Goal: Information Seeking & Learning: Learn about a topic

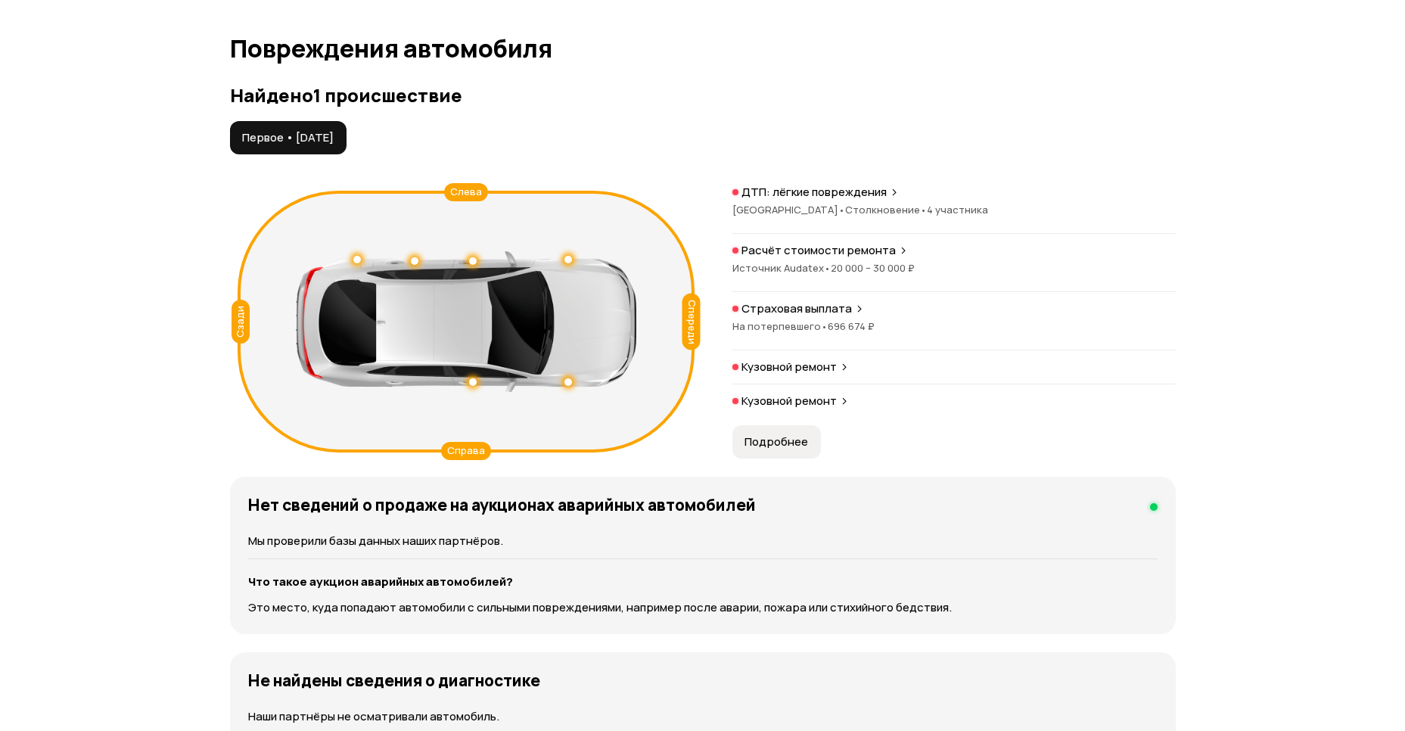
scroll to position [1536, 0]
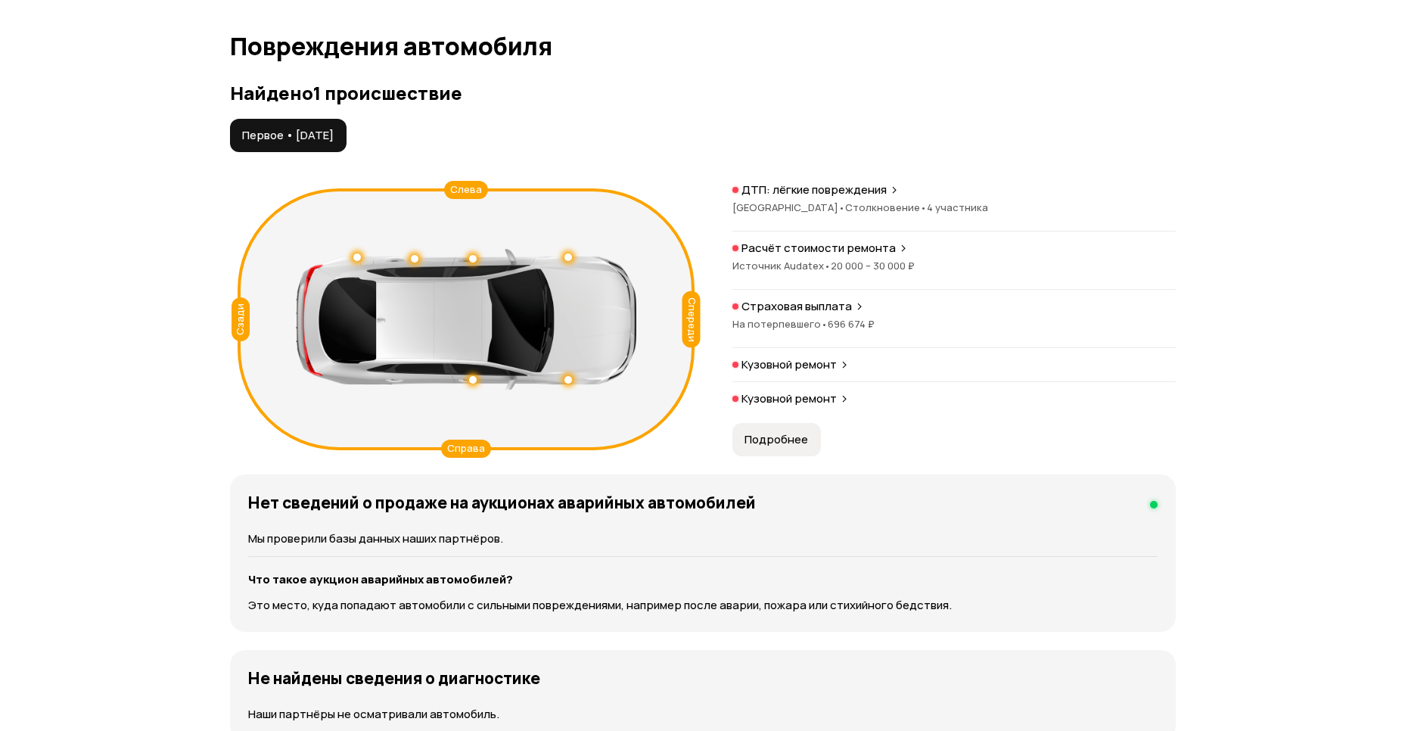
click at [780, 363] on p "Кузовной ремонт" at bounding box center [789, 364] width 95 height 15
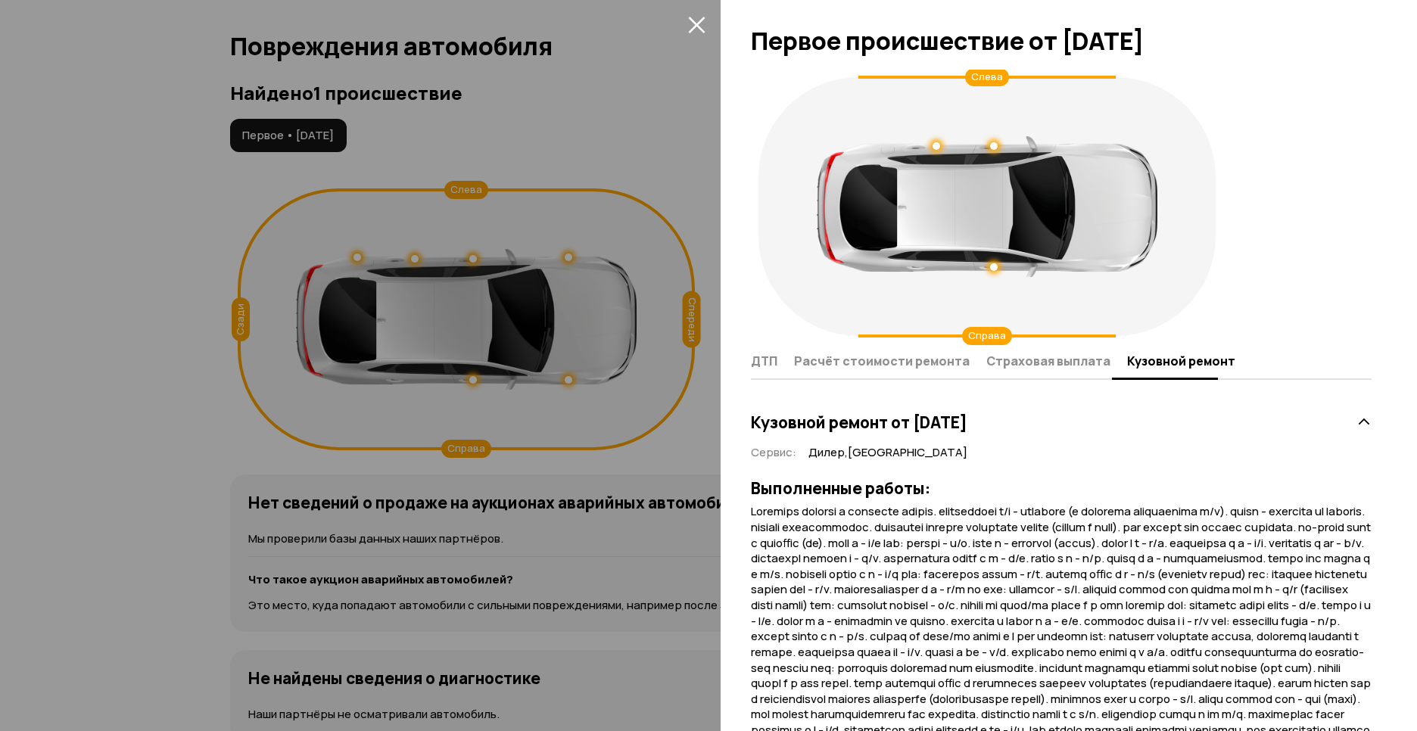
click at [656, 128] on div at bounding box center [708, 365] width 1417 height 731
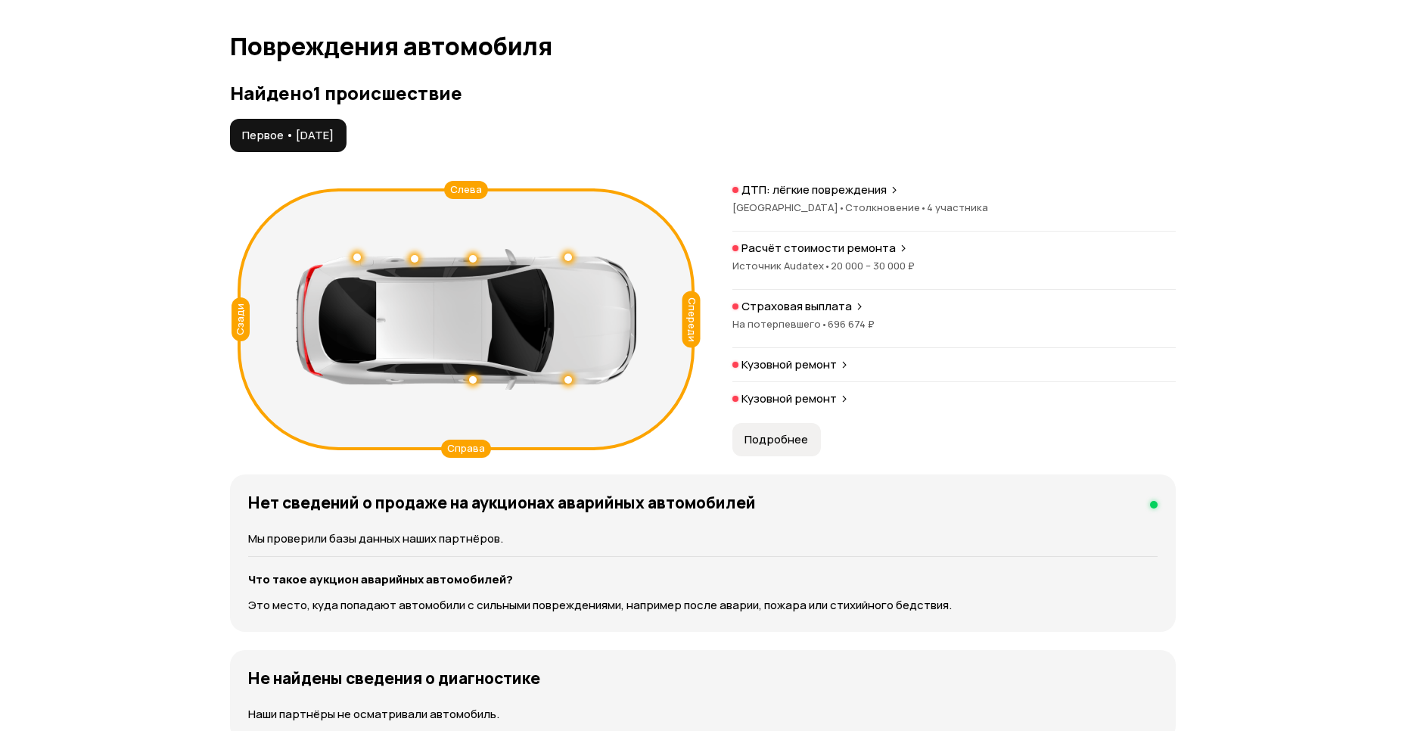
click at [792, 195] on p "ДТП: лёгкие повреждения" at bounding box center [814, 189] width 145 height 15
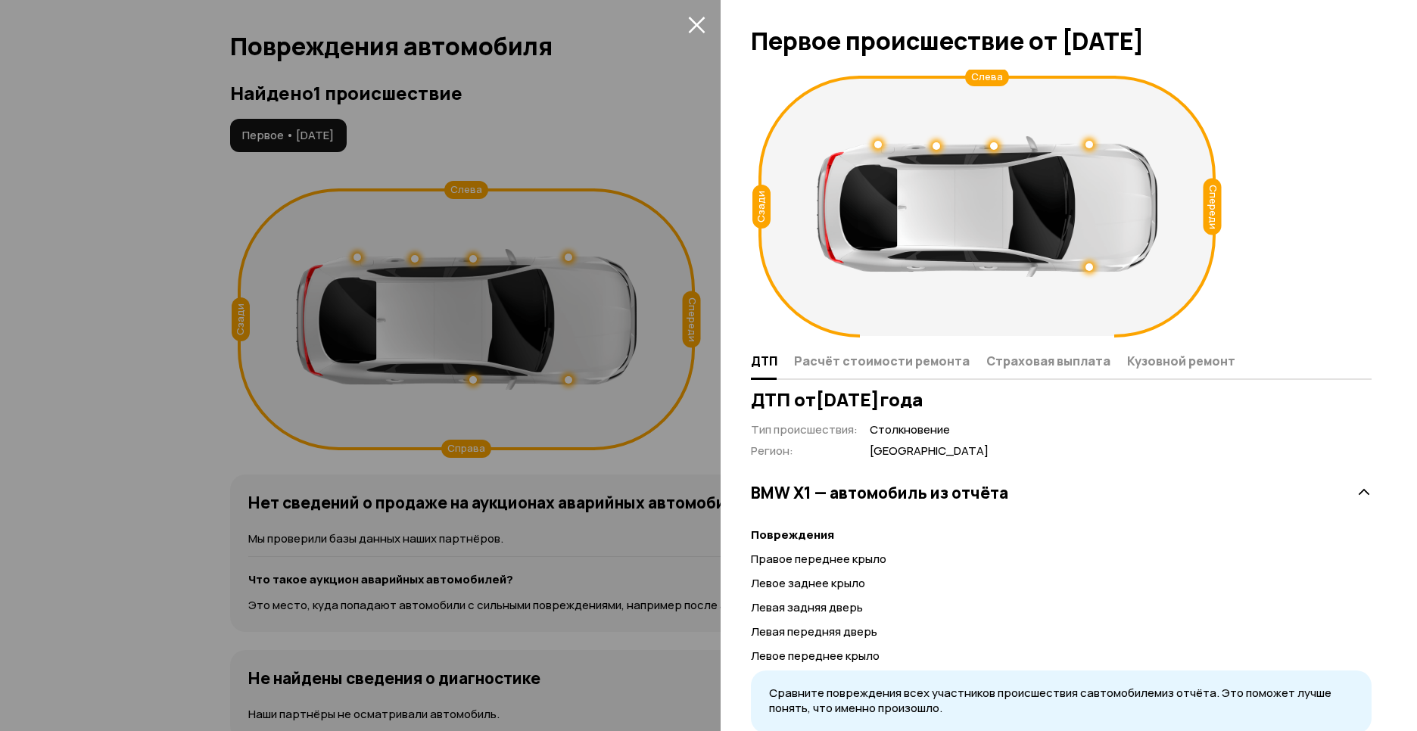
click at [605, 126] on div at bounding box center [708, 365] width 1417 height 731
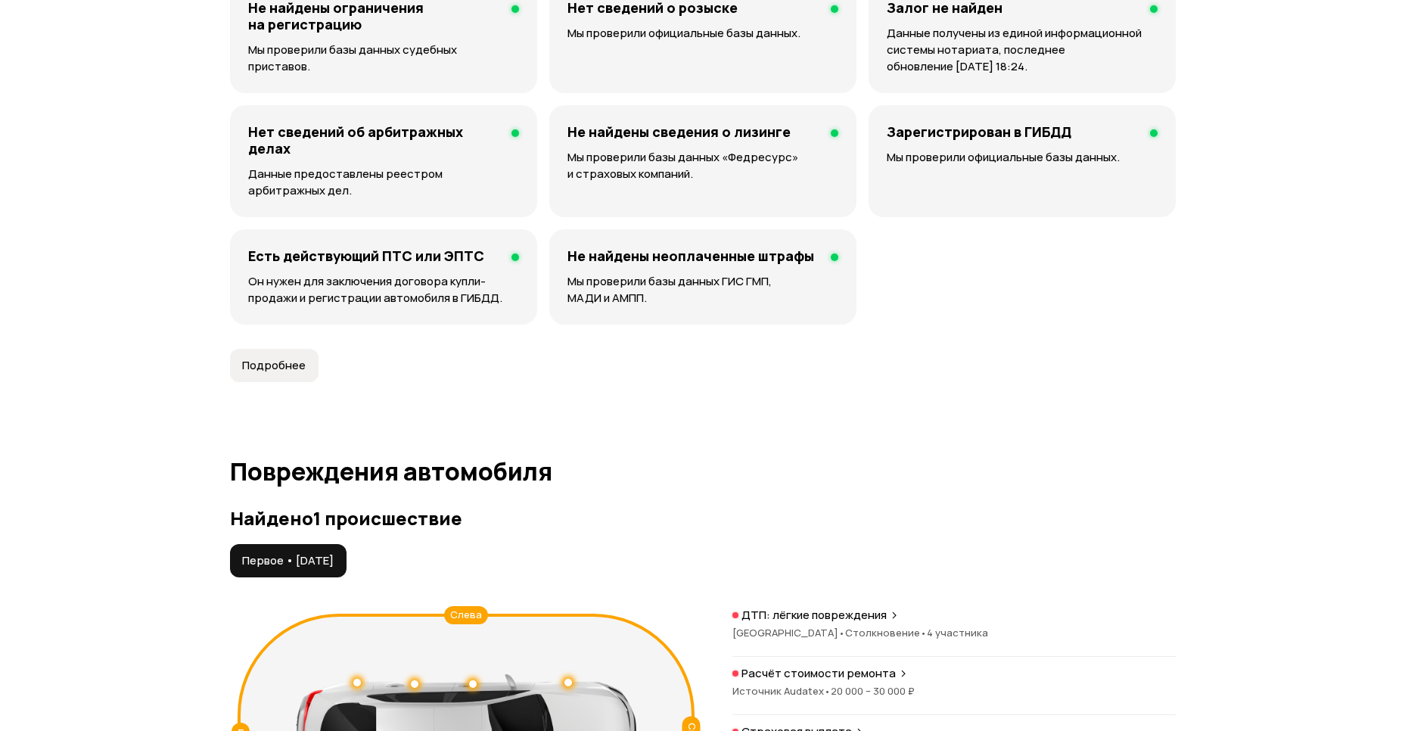
scroll to position [1097, 0]
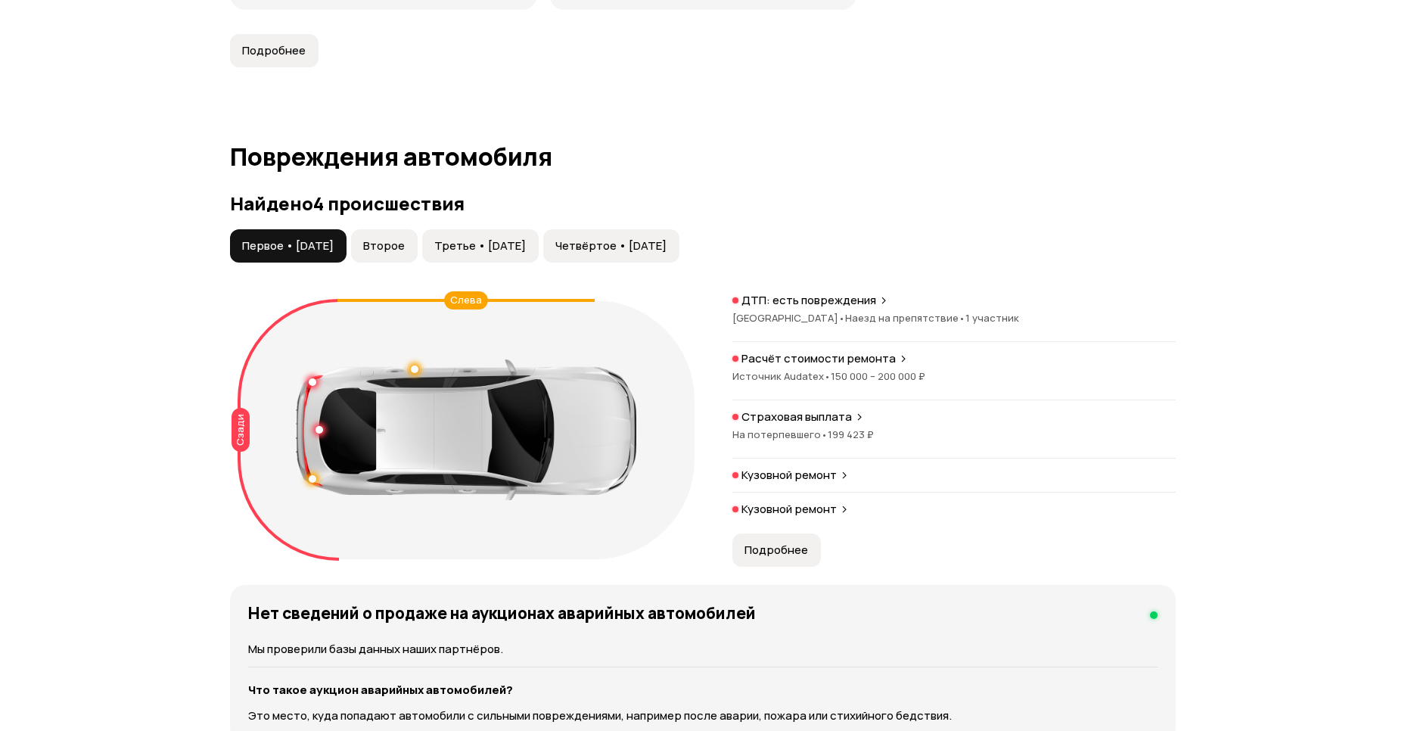
scroll to position [1426, 0]
click at [405, 245] on span "Второе" at bounding box center [384, 245] width 42 height 15
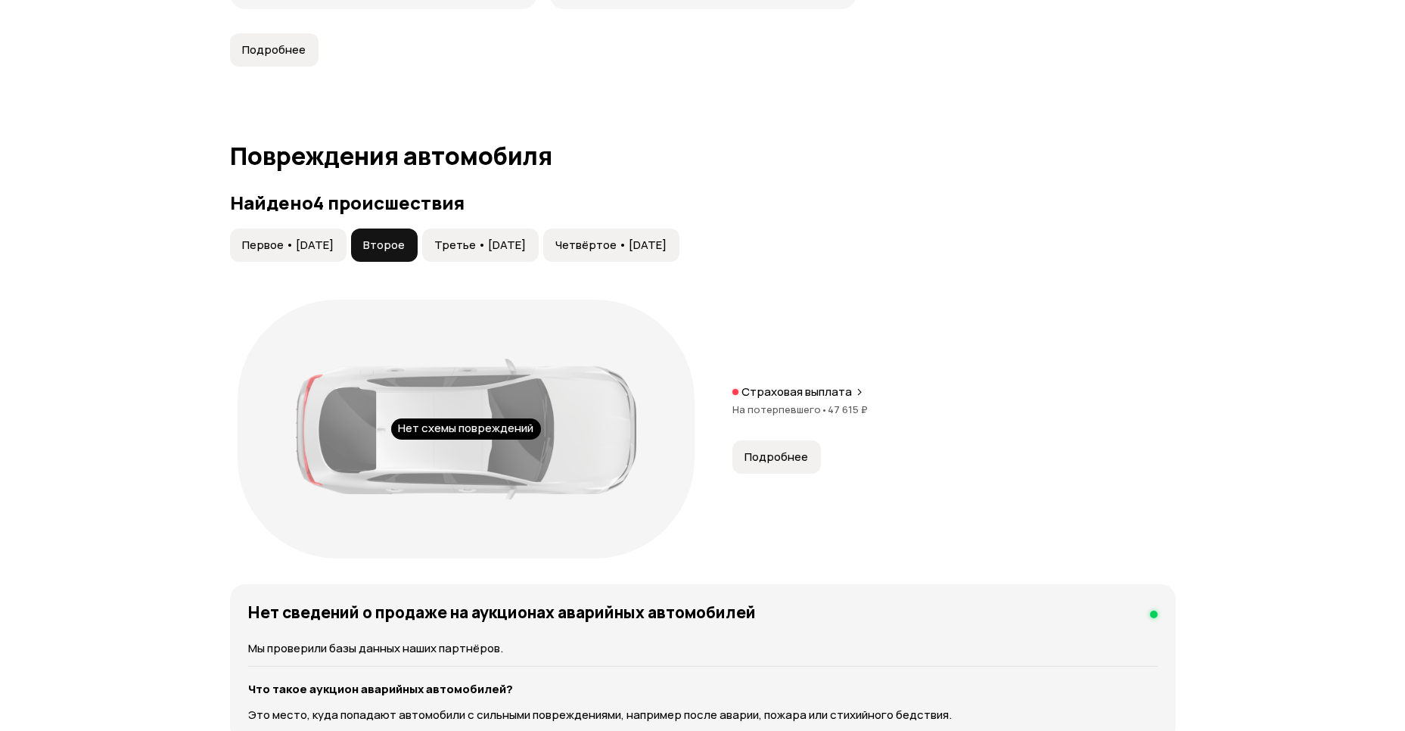
click at [500, 241] on span "Третье • [DATE]" at bounding box center [480, 245] width 92 height 15
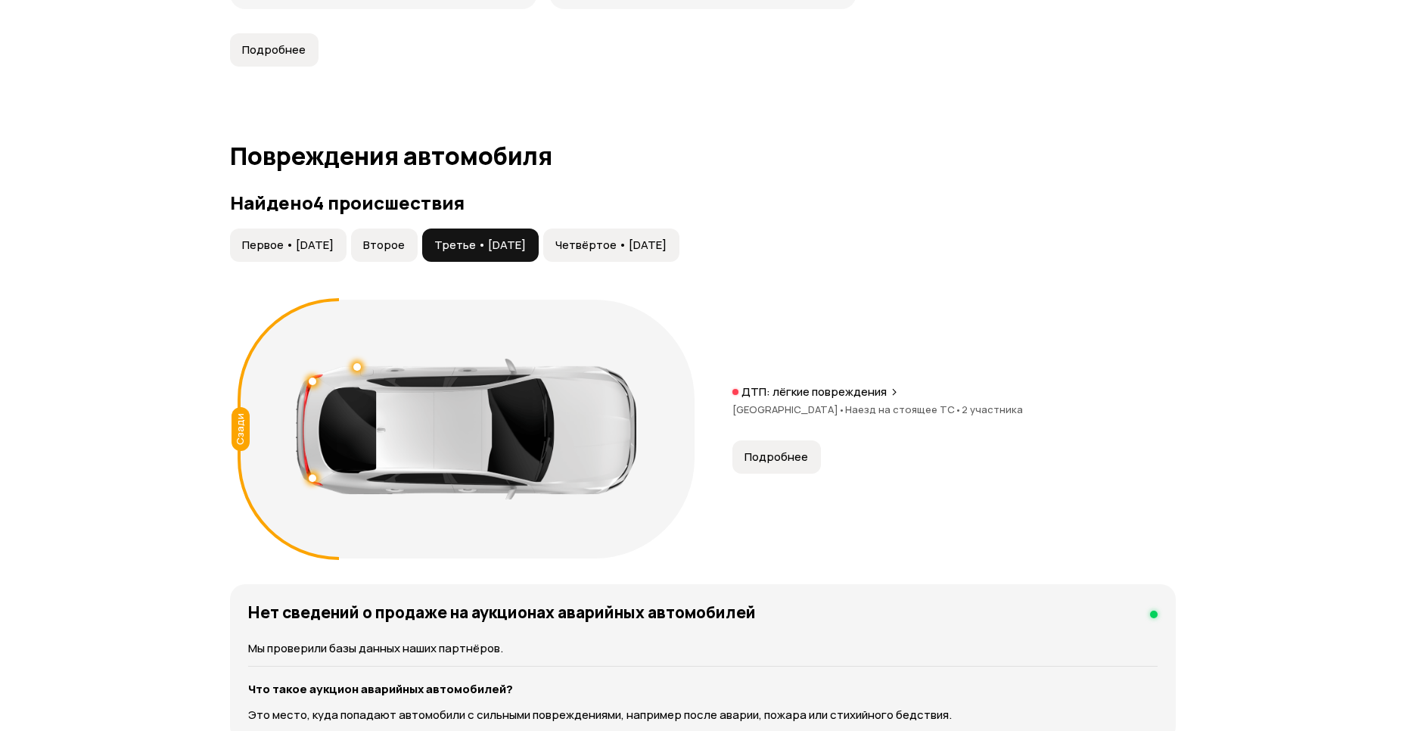
click at [618, 248] on span "Четвёртое • [DATE]" at bounding box center [610, 245] width 111 height 15
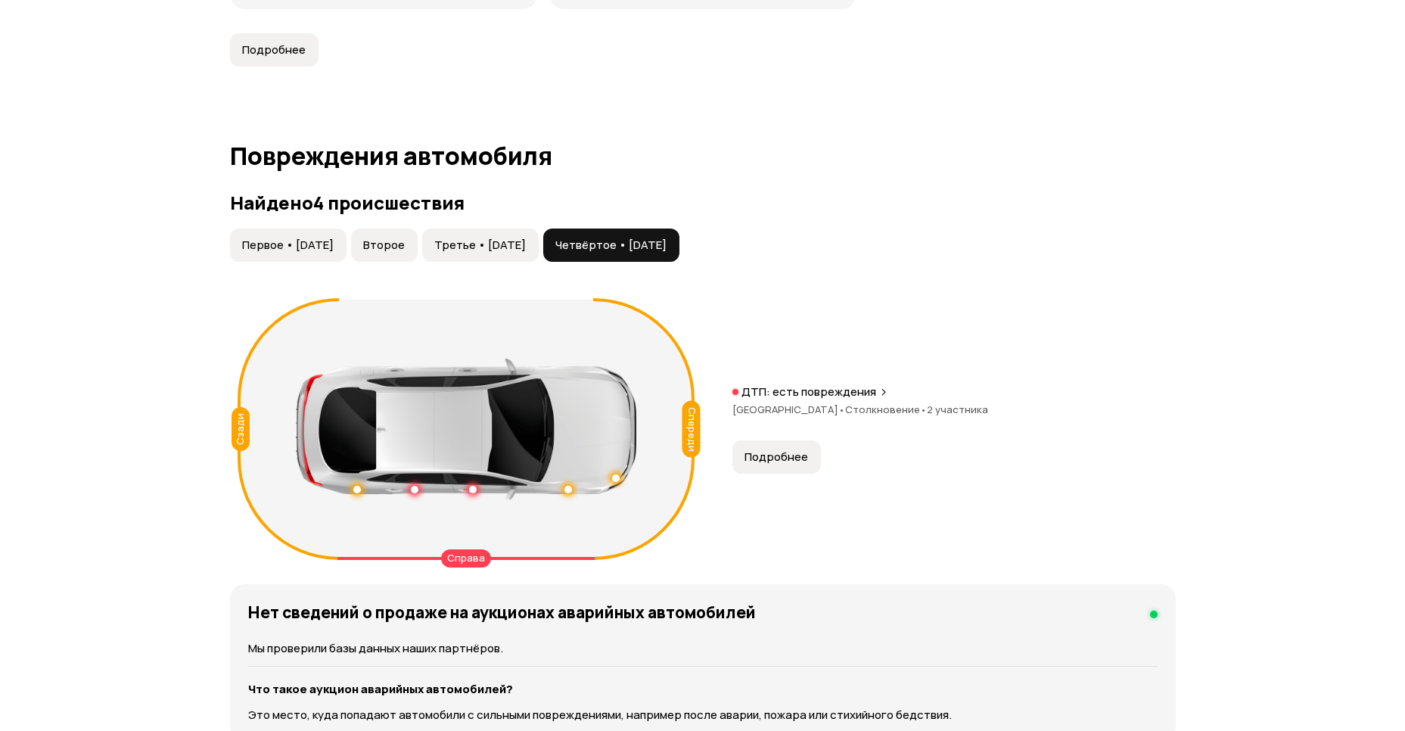
click at [291, 251] on span "Первое • [DATE]" at bounding box center [288, 245] width 92 height 15
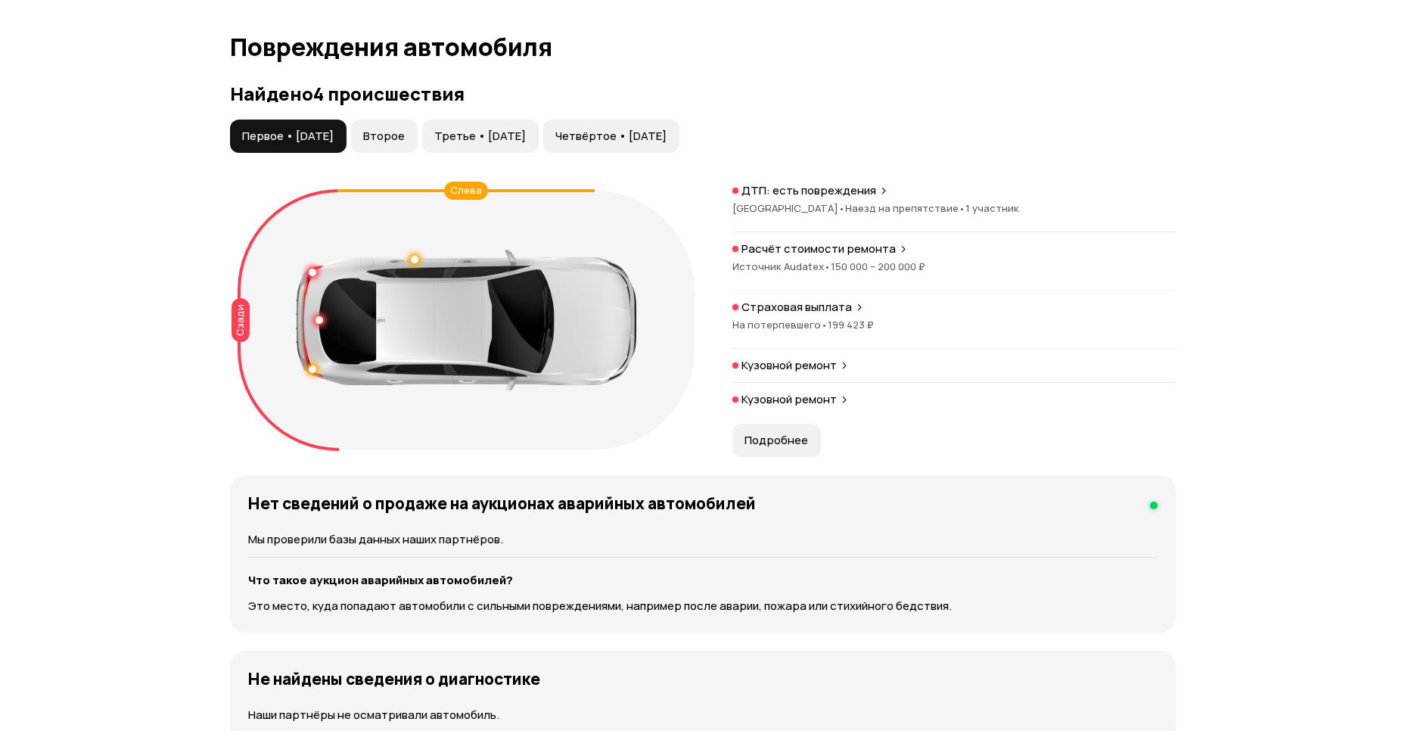
scroll to position [1536, 0]
click at [418, 135] on button "Второе" at bounding box center [384, 135] width 67 height 33
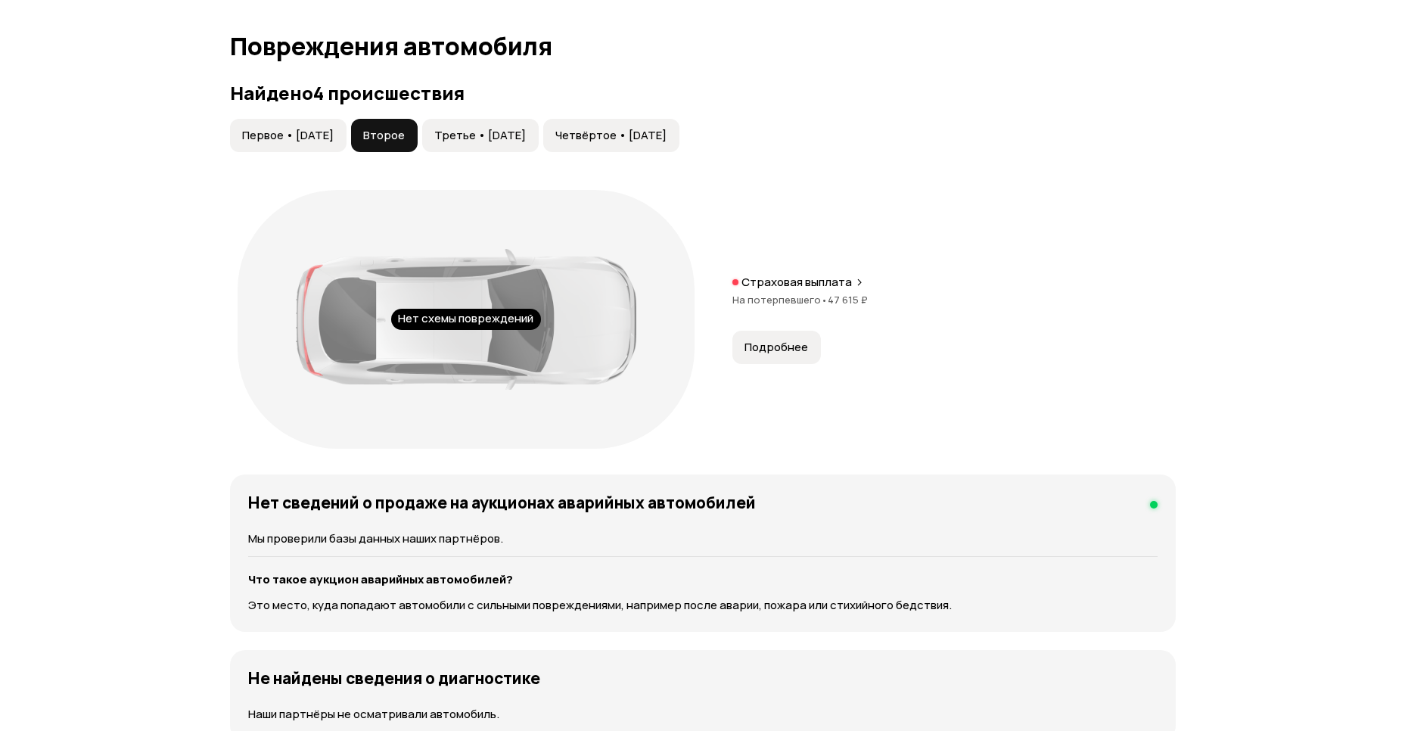
click at [485, 132] on span "Третье • [DATE]" at bounding box center [480, 135] width 92 height 15
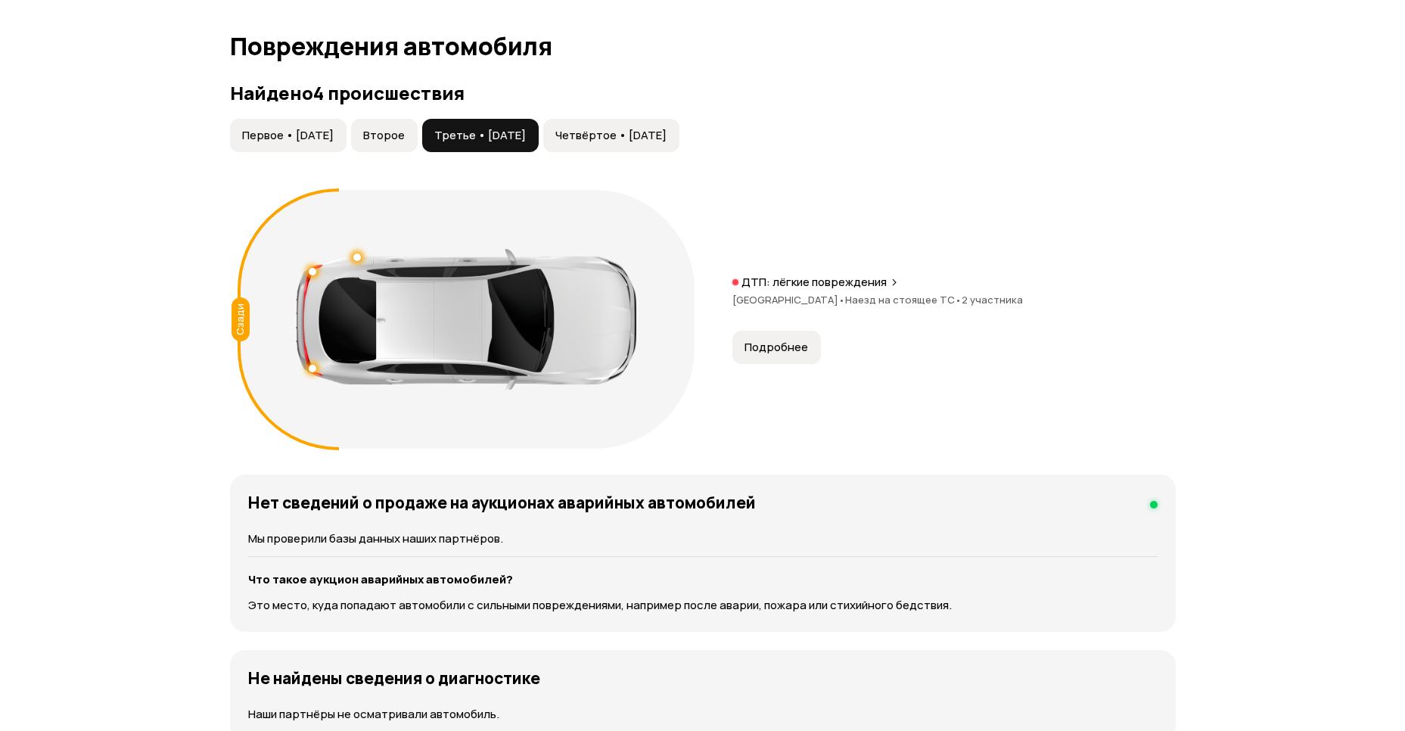
click at [526, 132] on span "Третье • [DATE]" at bounding box center [480, 135] width 92 height 15
drag, startPoint x: 669, startPoint y: 135, endPoint x: 649, endPoint y: 134, distance: 20.5
click at [667, 136] on span "Четвёртое • [DATE]" at bounding box center [610, 135] width 111 height 15
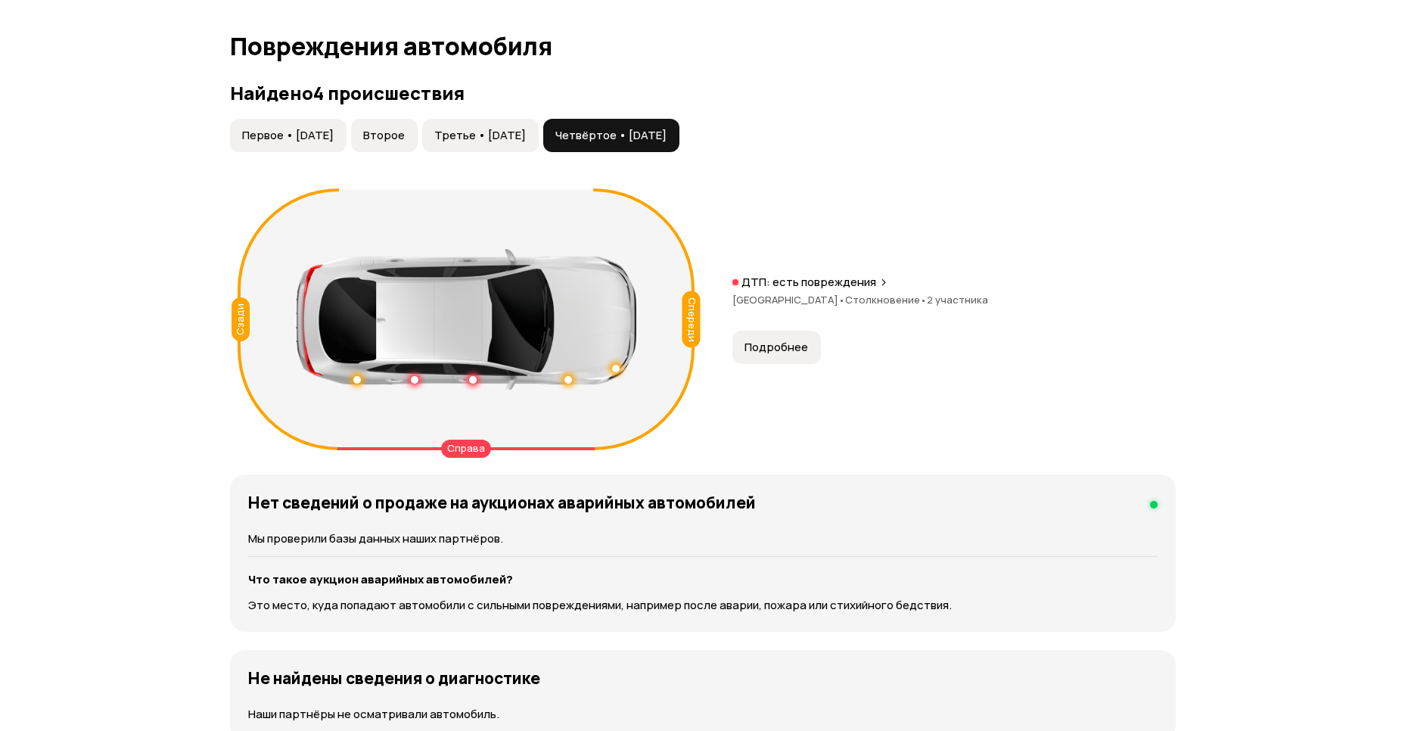
click at [309, 132] on span "Первое • [DATE]" at bounding box center [288, 135] width 92 height 15
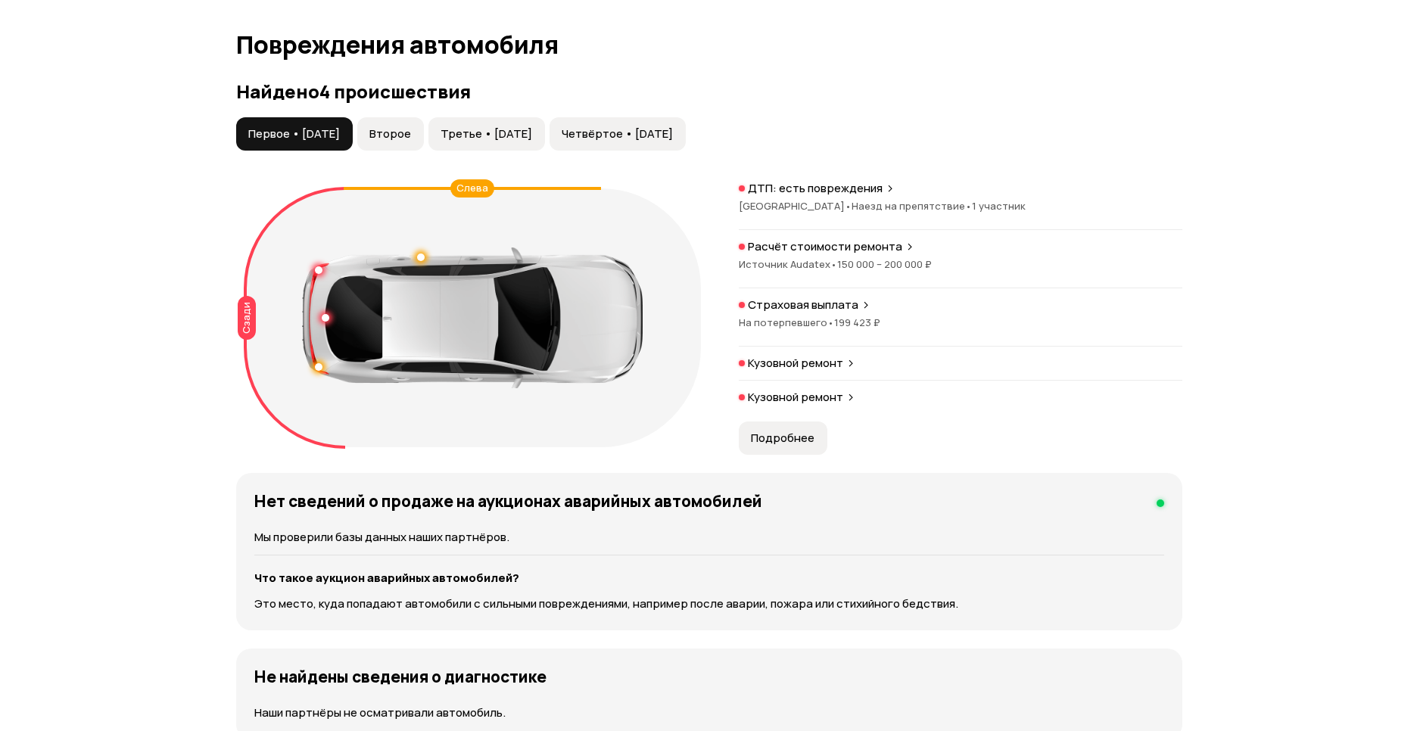
scroll to position [1536, 0]
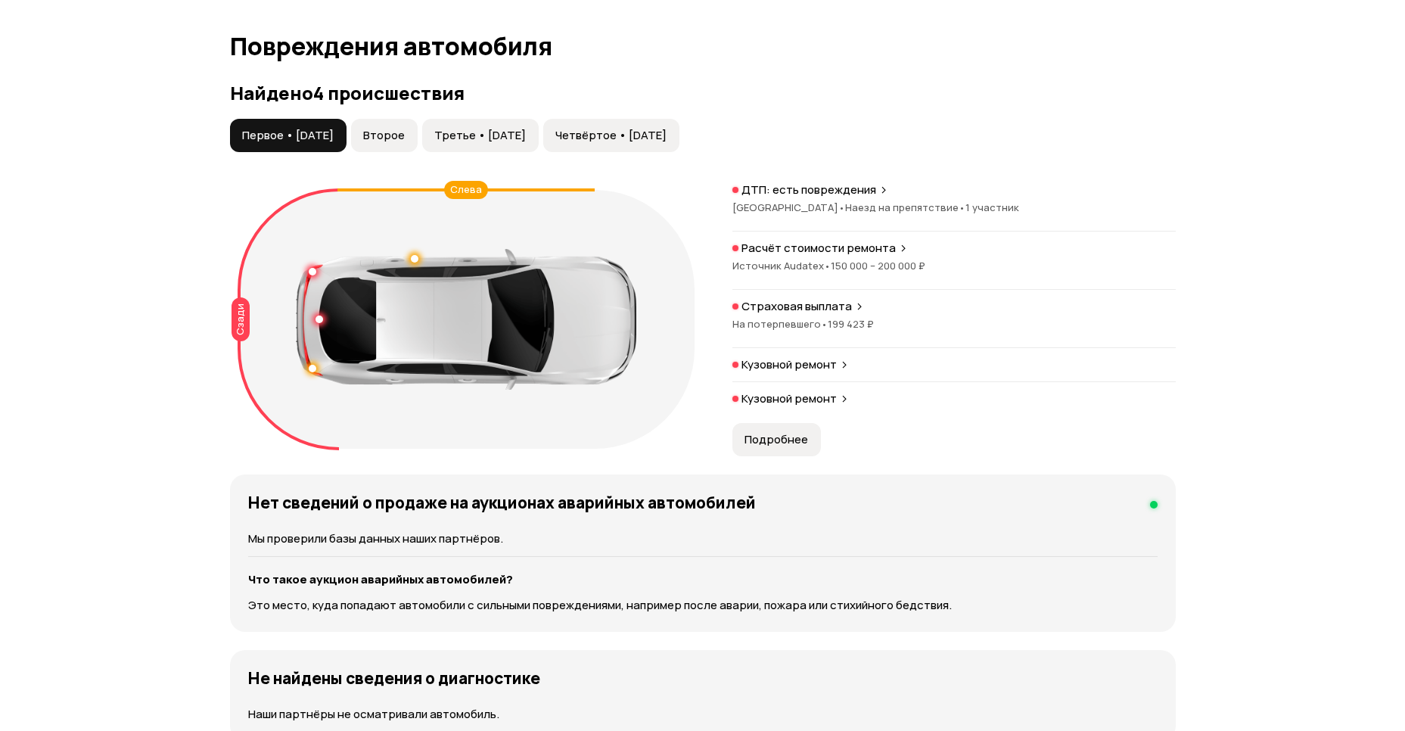
click at [400, 130] on span "Второе" at bounding box center [384, 135] width 42 height 15
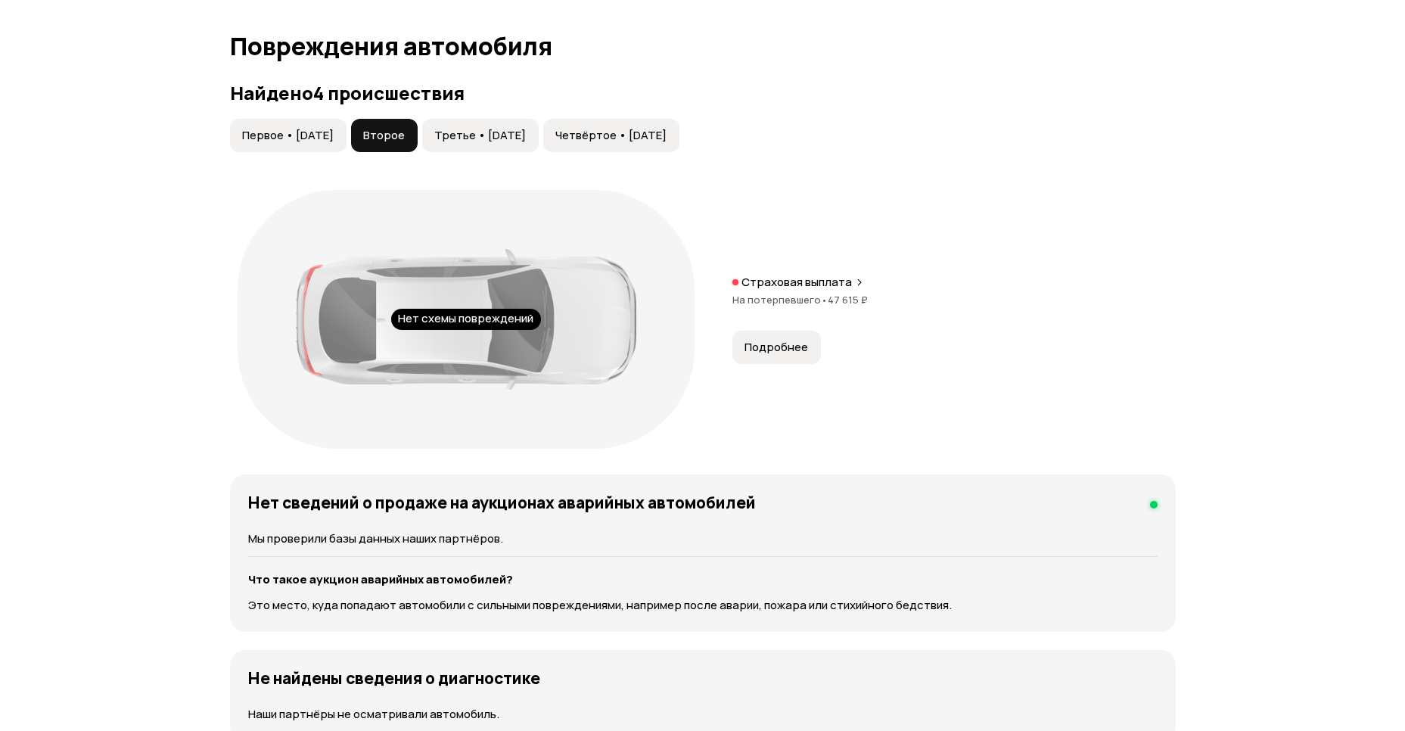
click at [503, 126] on button "Третье • [DATE]" at bounding box center [480, 135] width 117 height 33
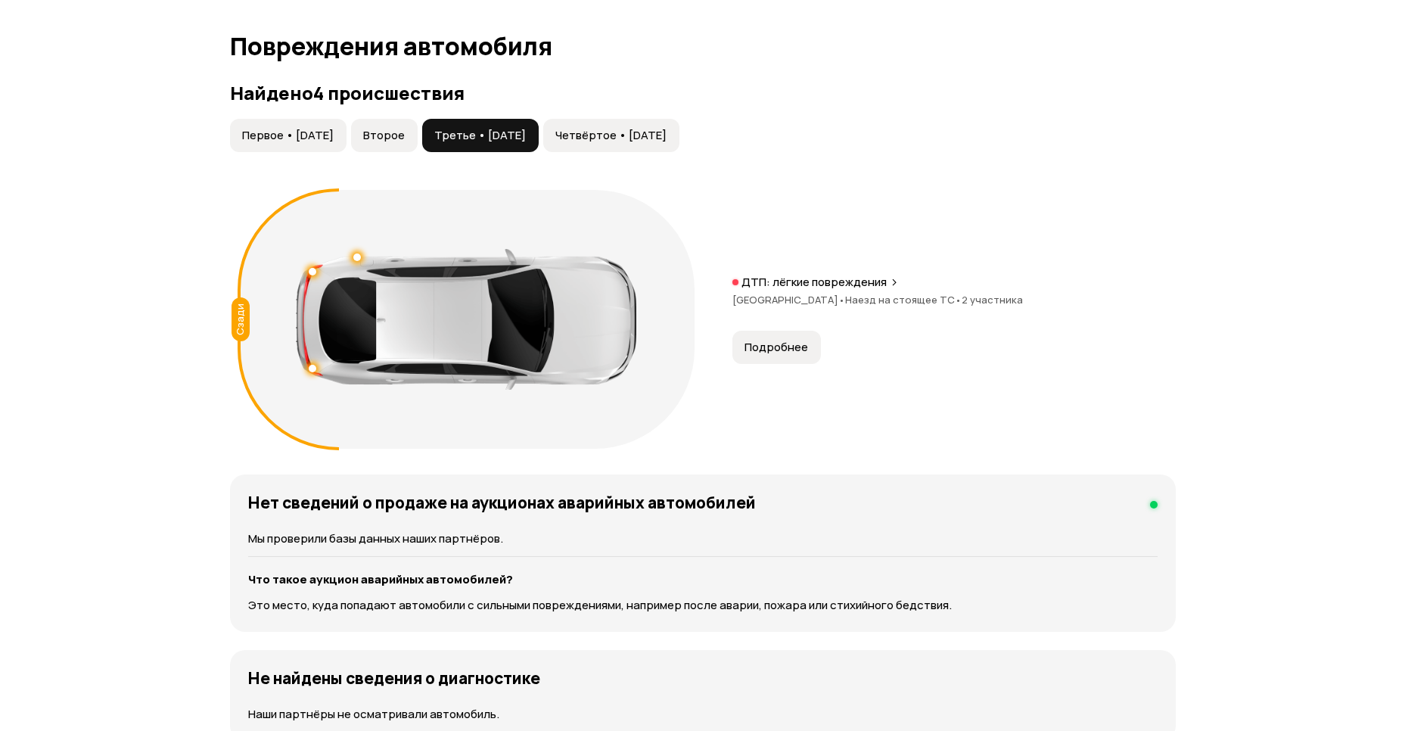
click at [790, 343] on span "Подробнее" at bounding box center [777, 347] width 64 height 15
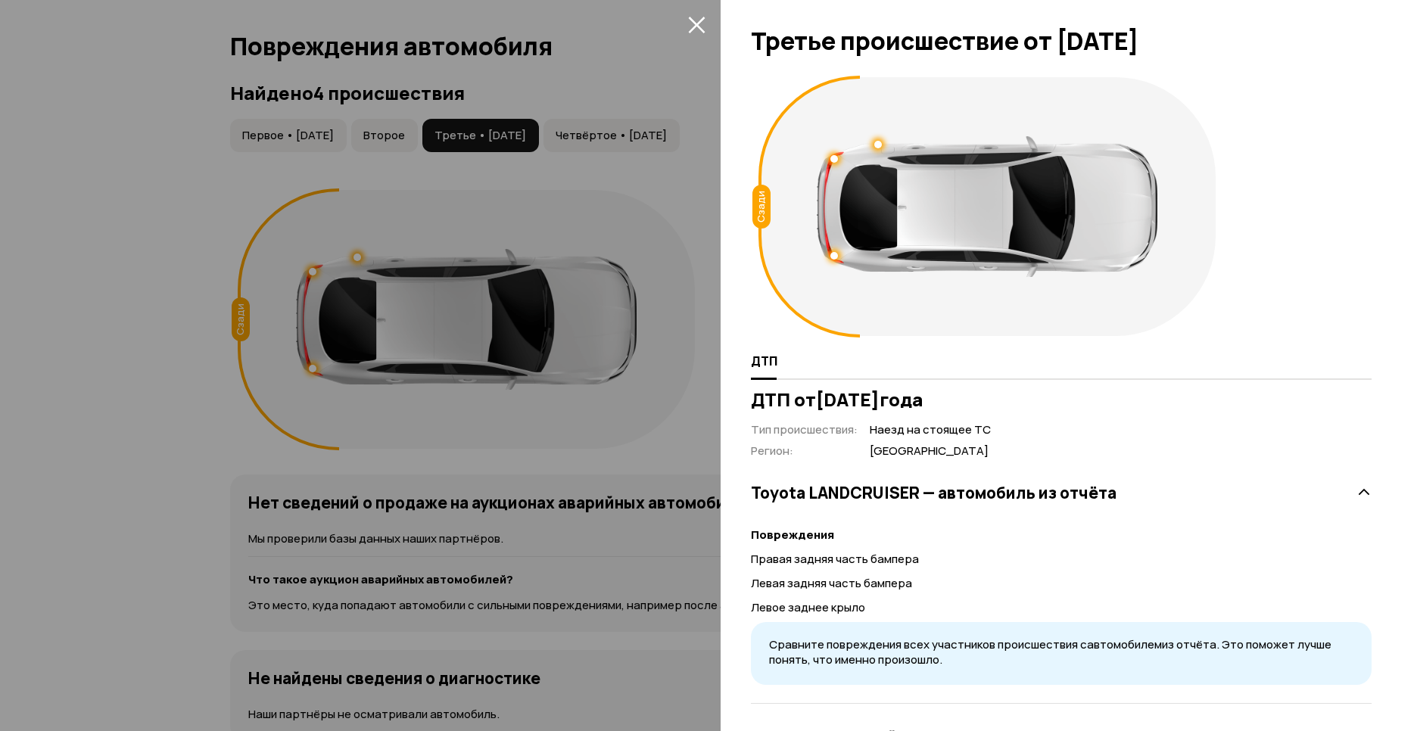
click at [671, 387] on div at bounding box center [708, 365] width 1417 height 731
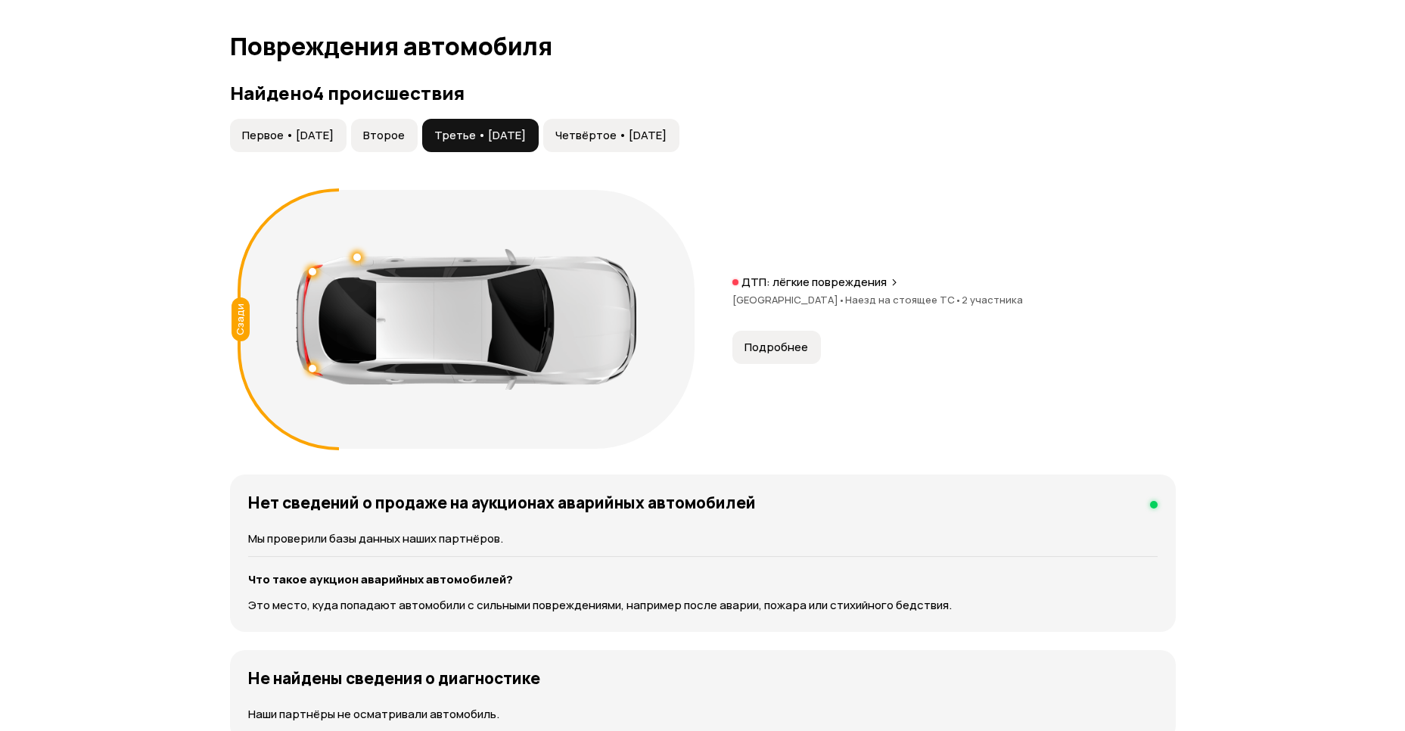
click at [649, 131] on span "Четвёртое • [DATE]" at bounding box center [610, 135] width 111 height 15
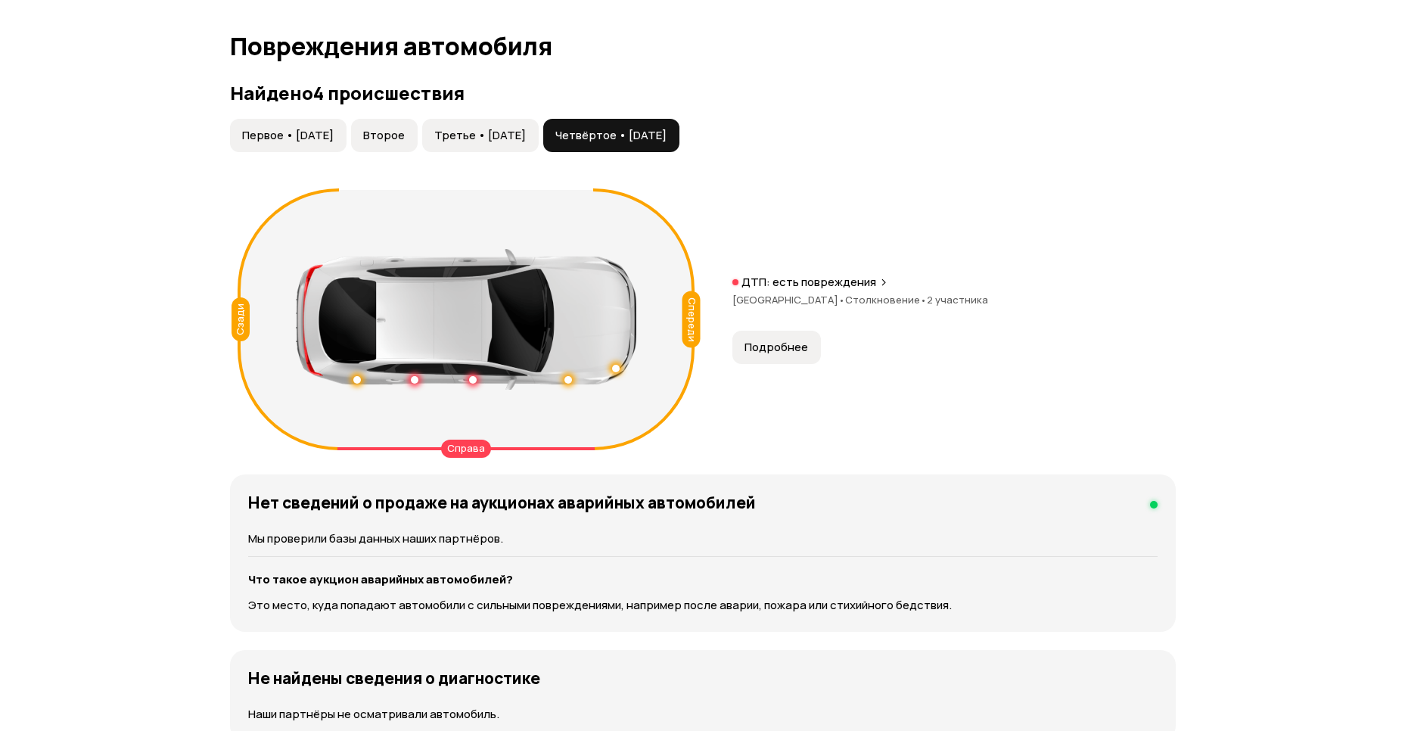
click at [780, 356] on button "Подробнее" at bounding box center [777, 347] width 89 height 33
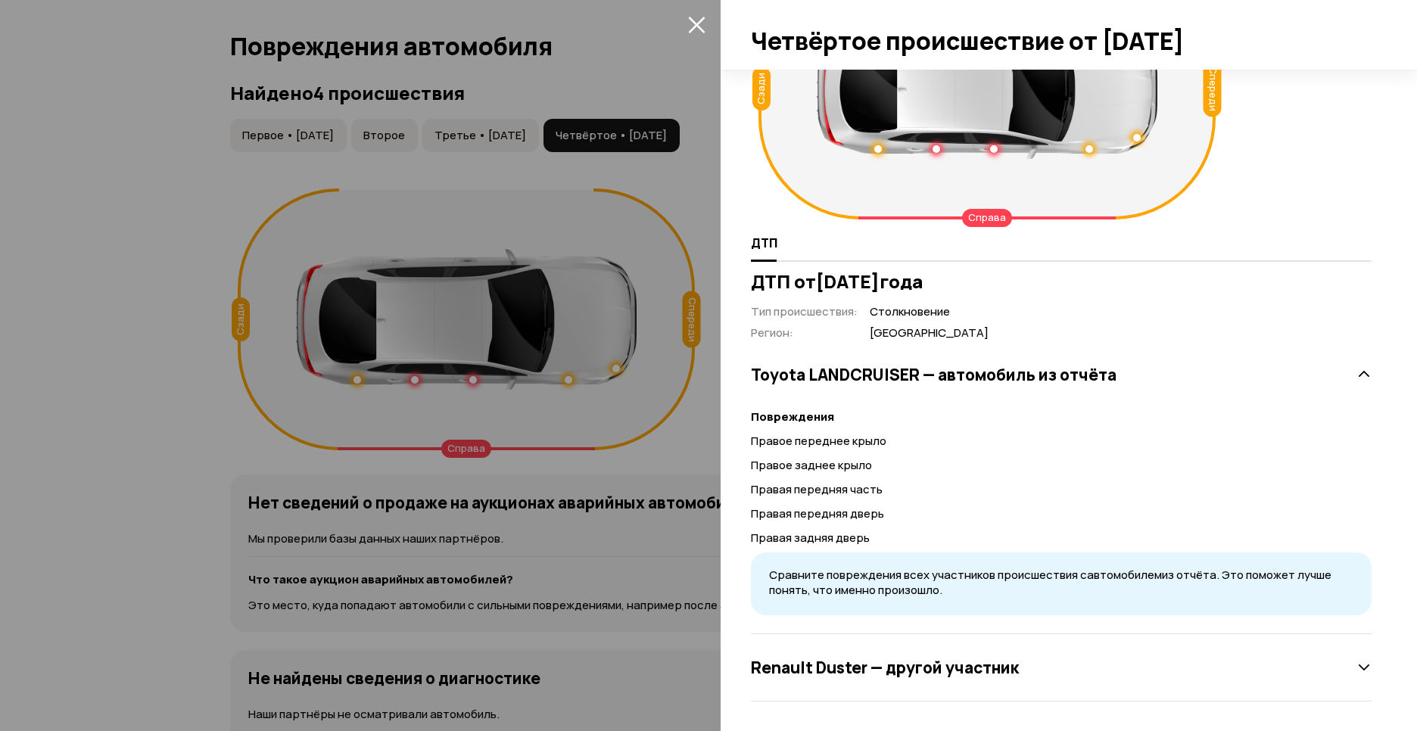
scroll to position [119, 0]
click at [929, 671] on h3 "Renault Duster — другой участник" at bounding box center [885, 667] width 268 height 20
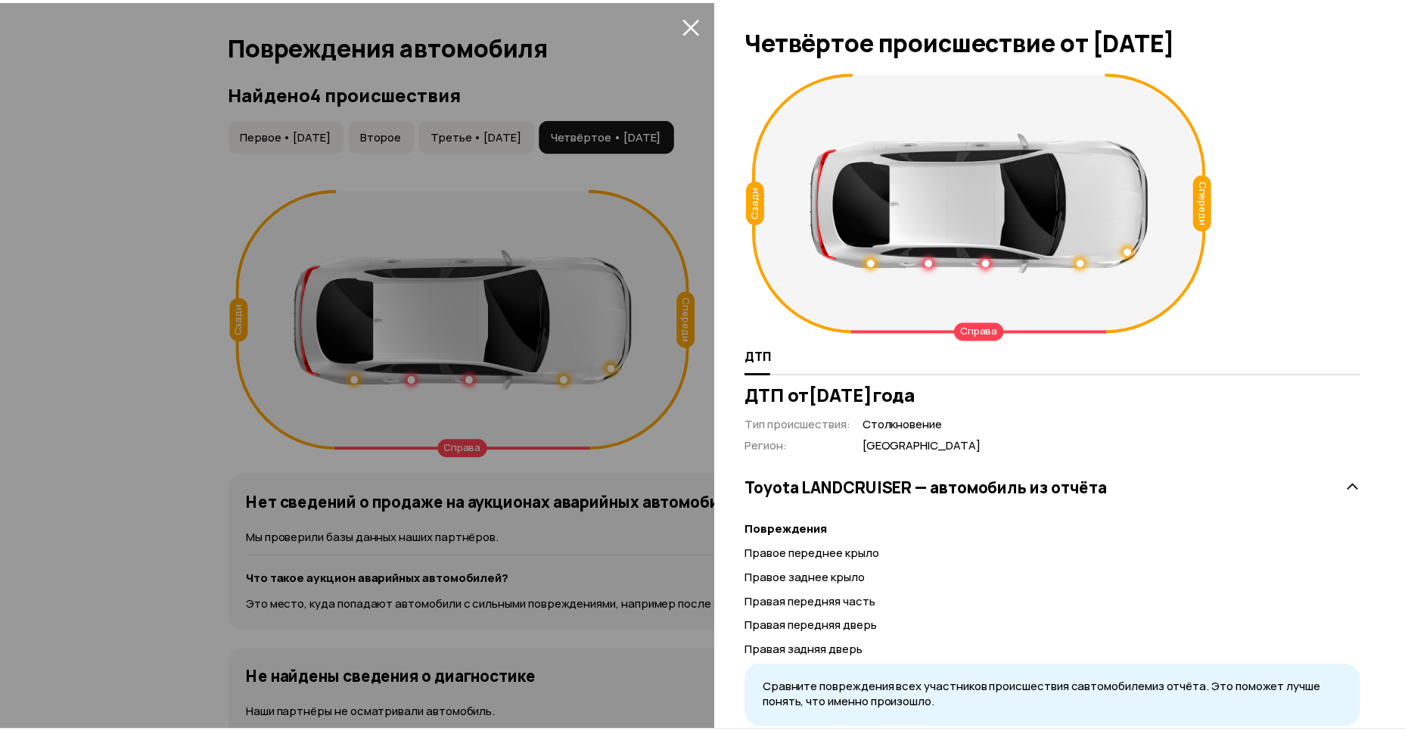
scroll to position [0, 0]
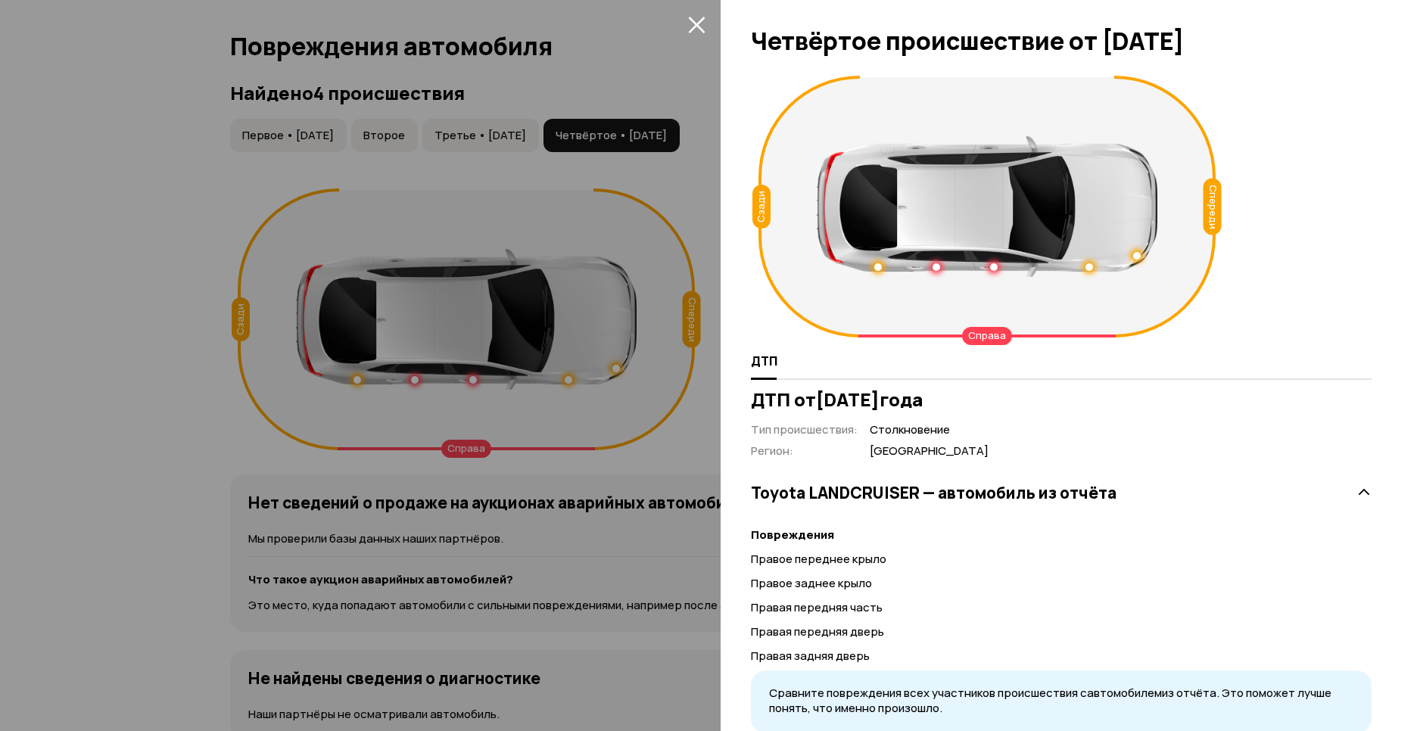
click at [697, 16] on icon "закрыть" at bounding box center [696, 24] width 17 height 17
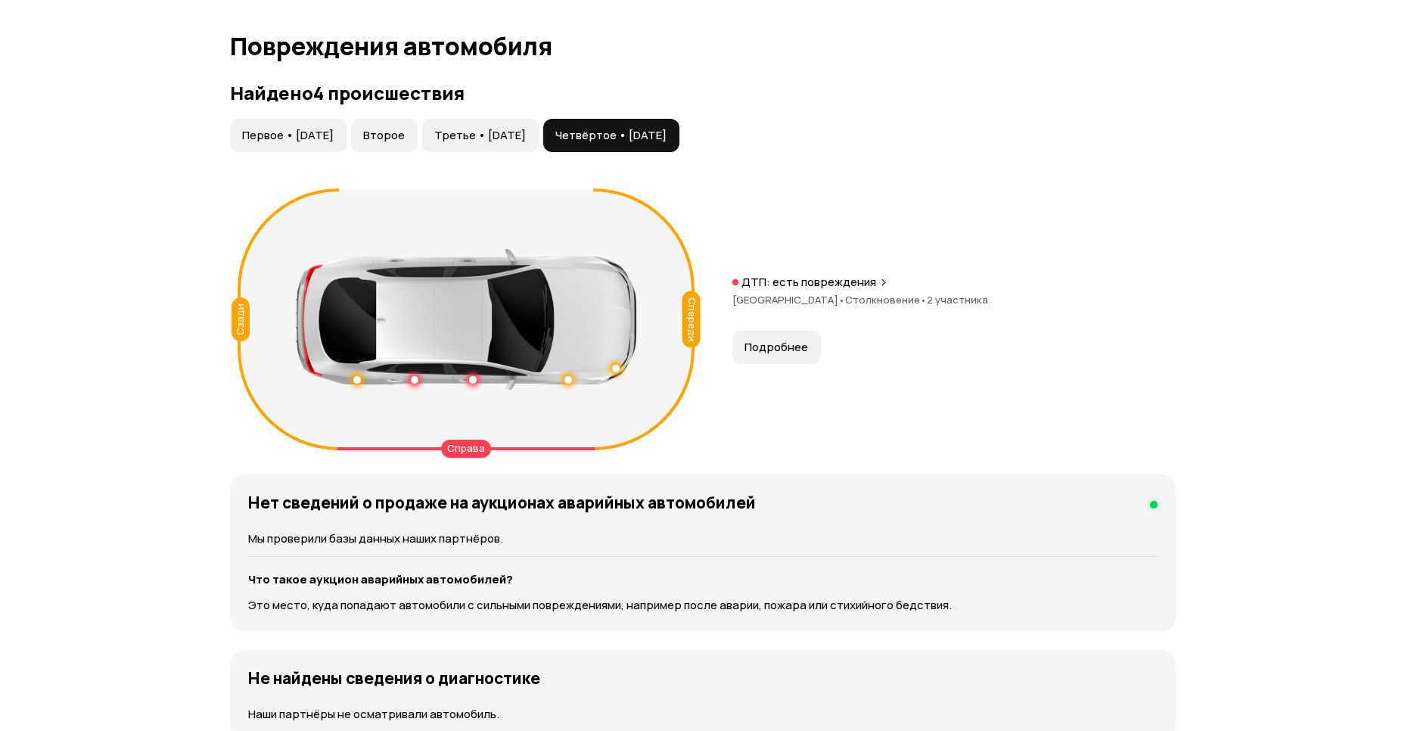
click at [305, 128] on span "Первое • [DATE]" at bounding box center [288, 135] width 92 height 15
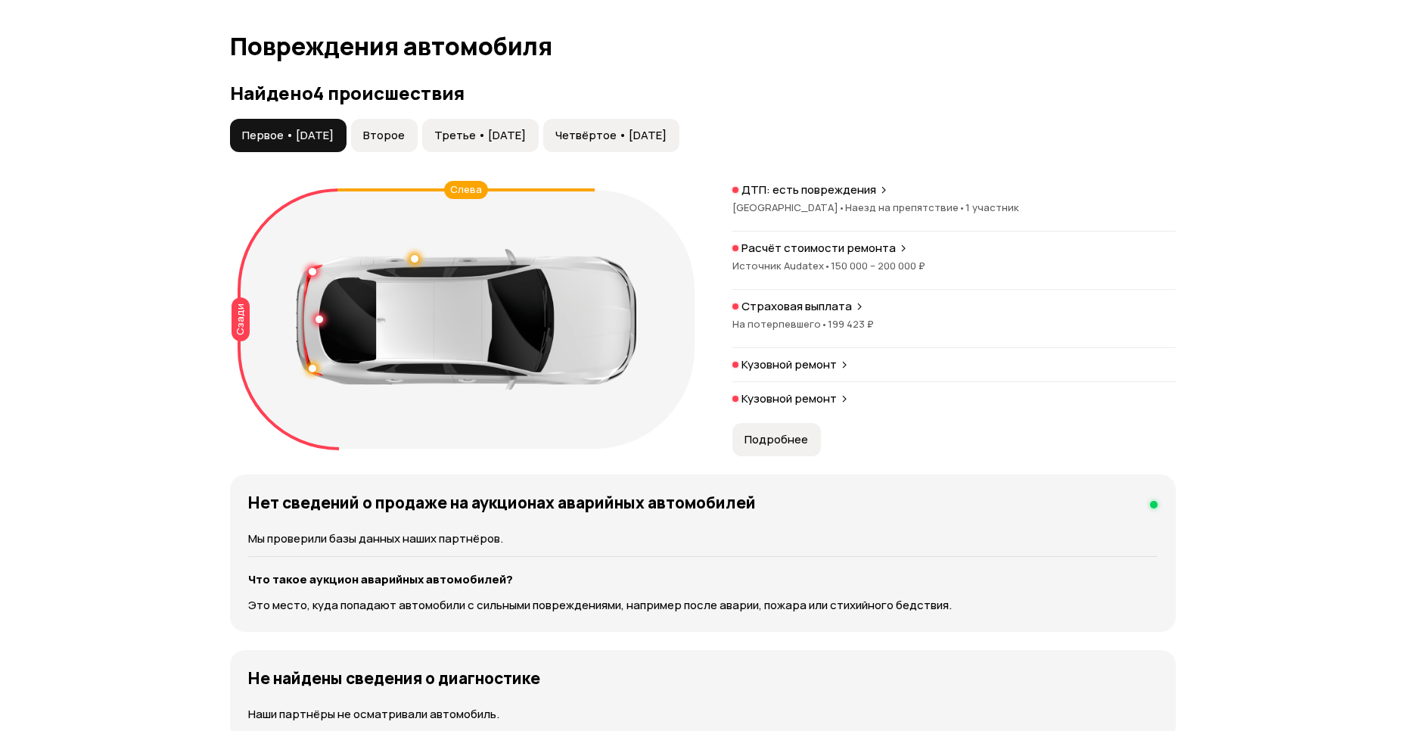
click at [802, 395] on p "Кузовной ремонт" at bounding box center [789, 398] width 95 height 15
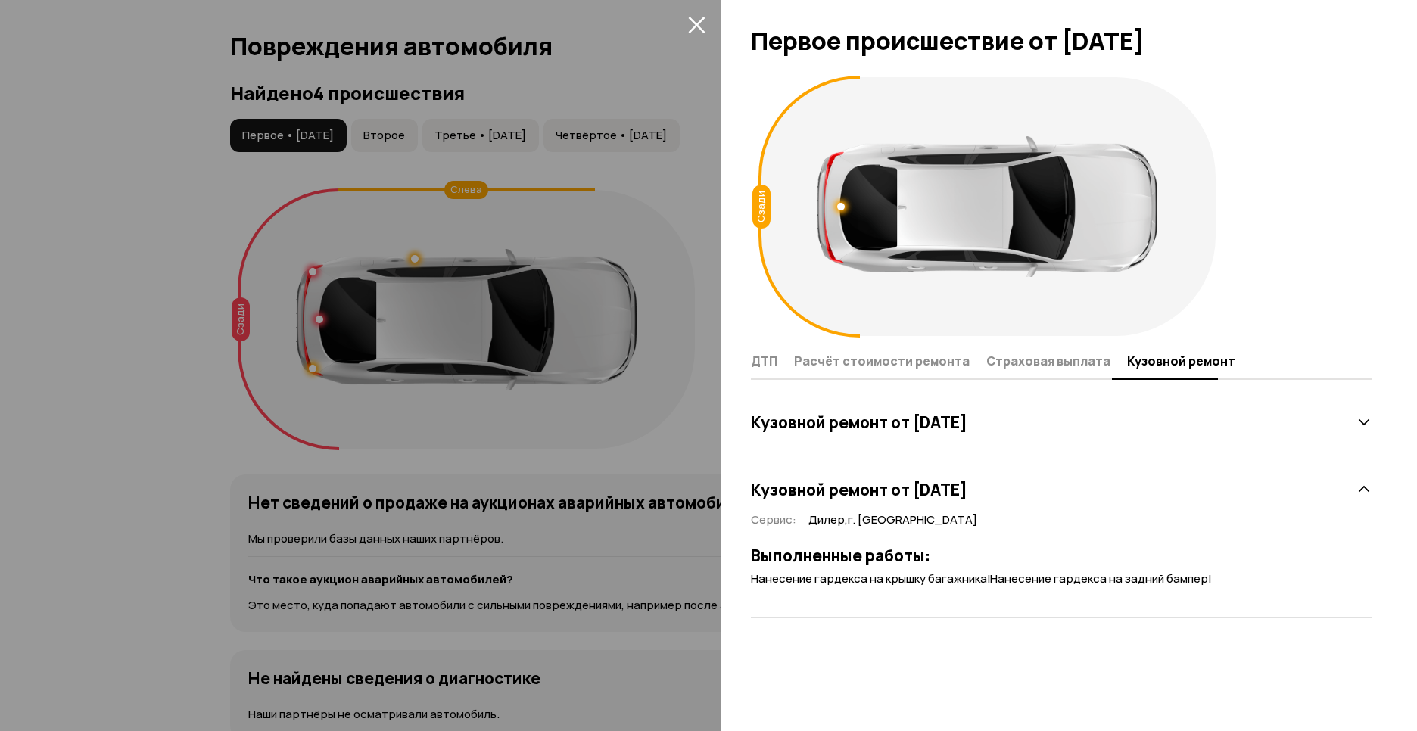
click at [695, 428] on div at bounding box center [708, 365] width 1417 height 731
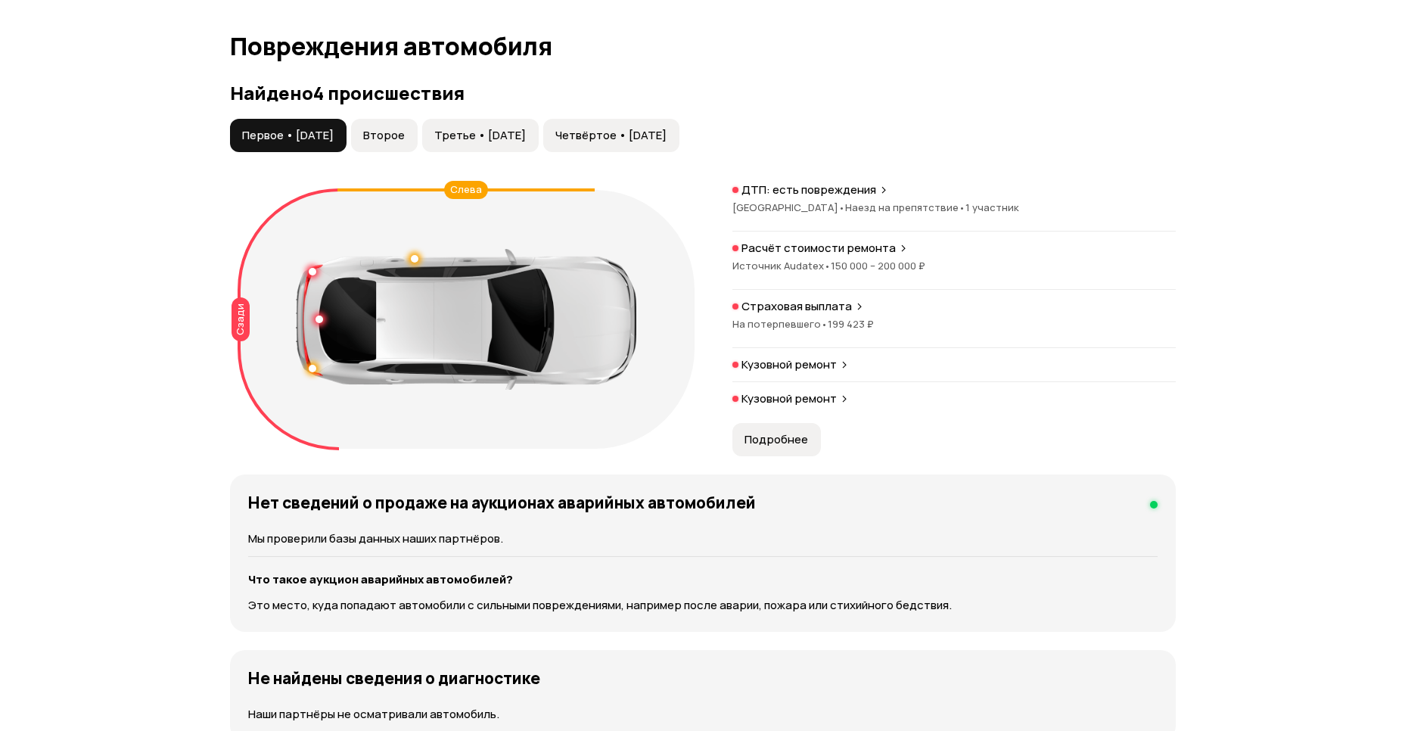
click at [758, 364] on p "Кузовной ремонт" at bounding box center [789, 364] width 95 height 15
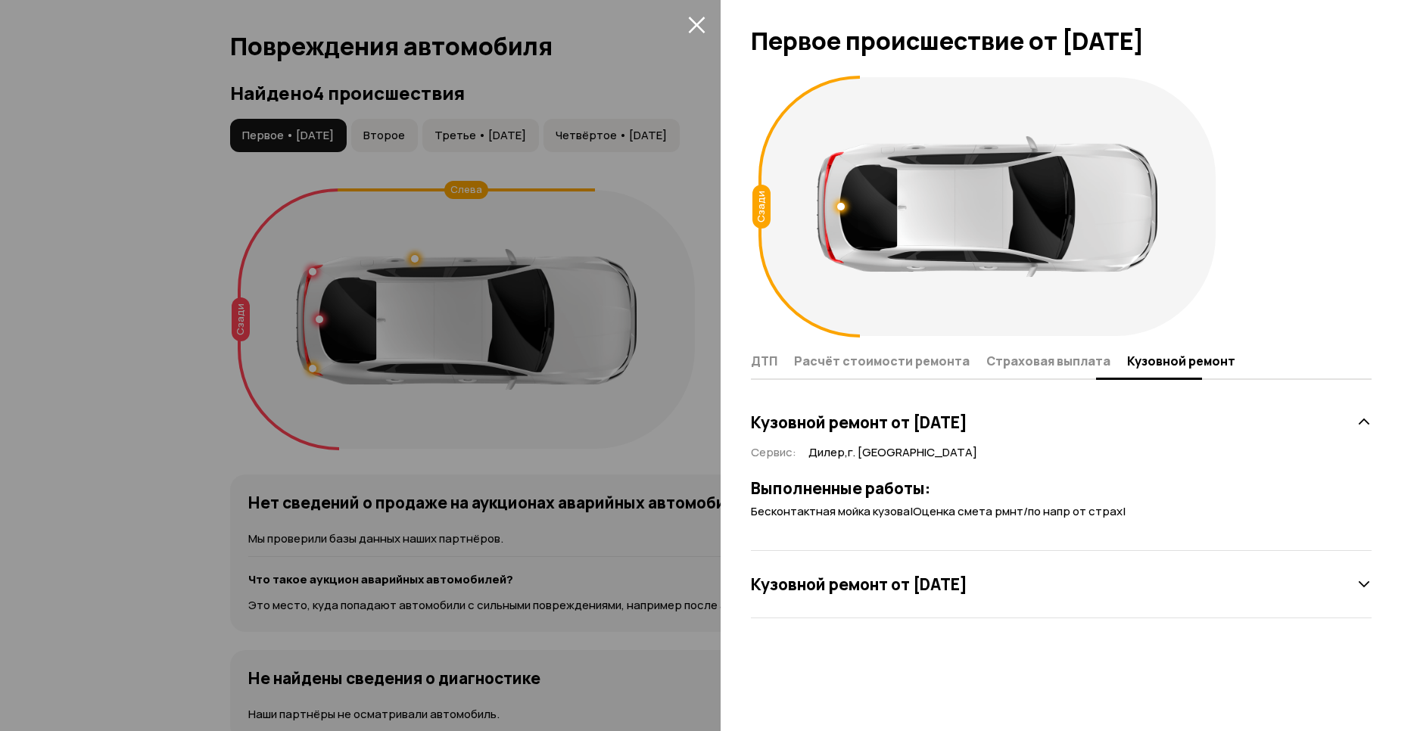
click at [1005, 359] on span "Страховая выплата" at bounding box center [1048, 360] width 124 height 15
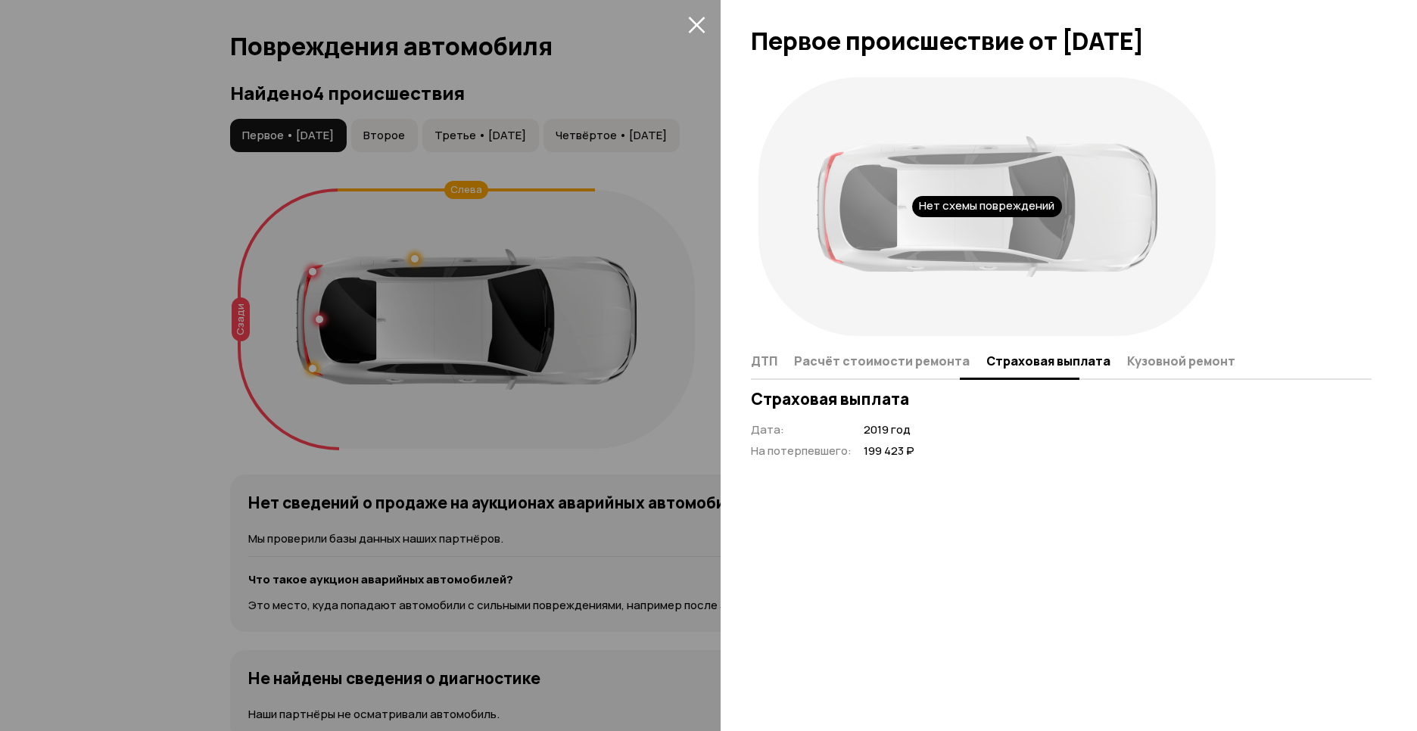
click at [921, 362] on span "Расчёт стоимости ремонта" at bounding box center [882, 360] width 176 height 15
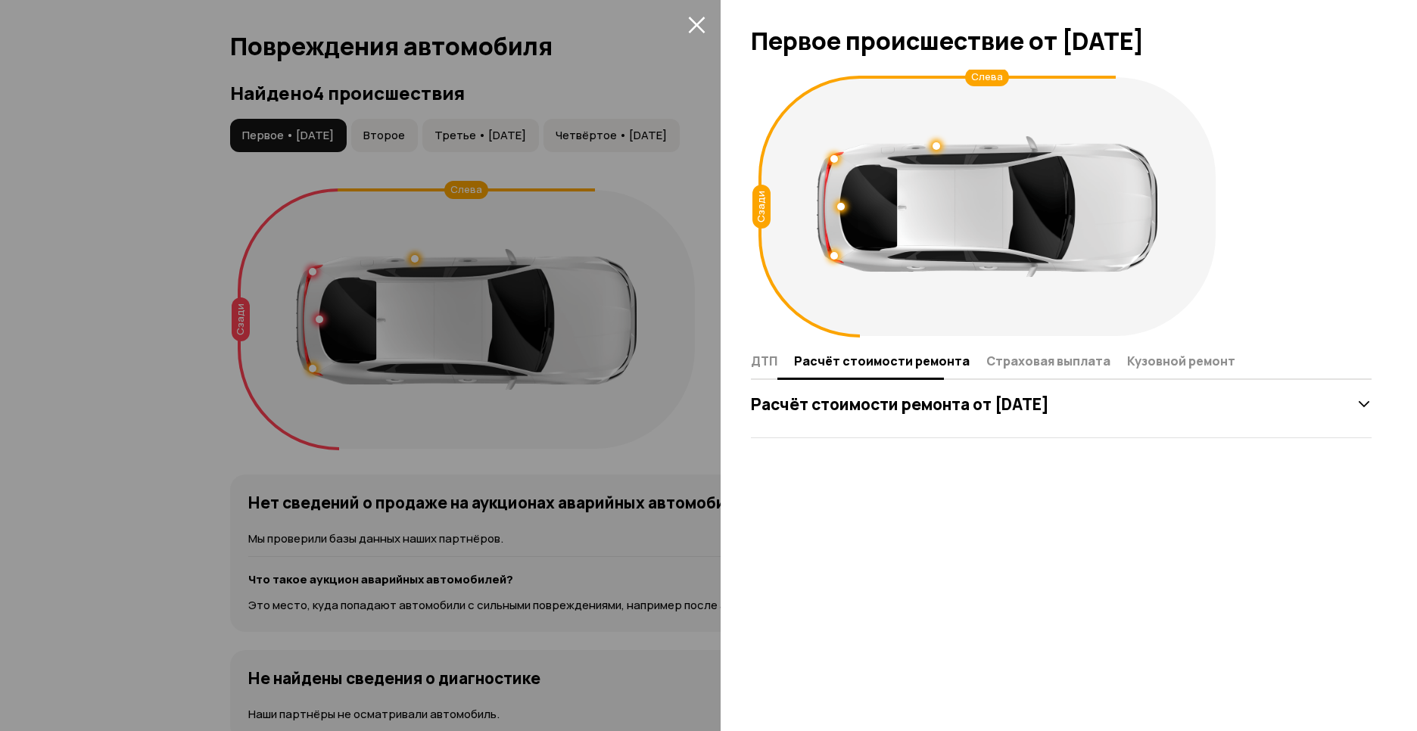
click at [772, 365] on span "ДТП" at bounding box center [764, 360] width 26 height 15
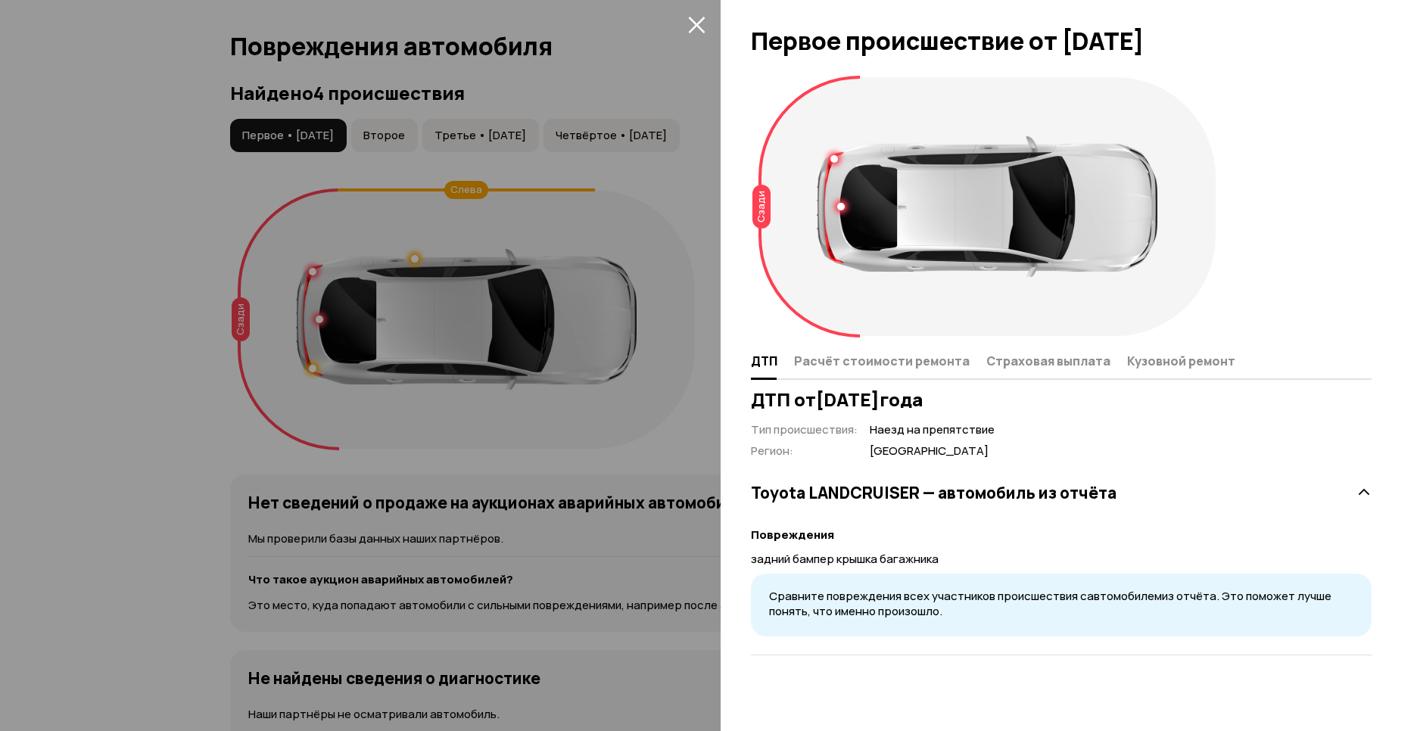
click at [706, 415] on div at bounding box center [708, 365] width 1417 height 731
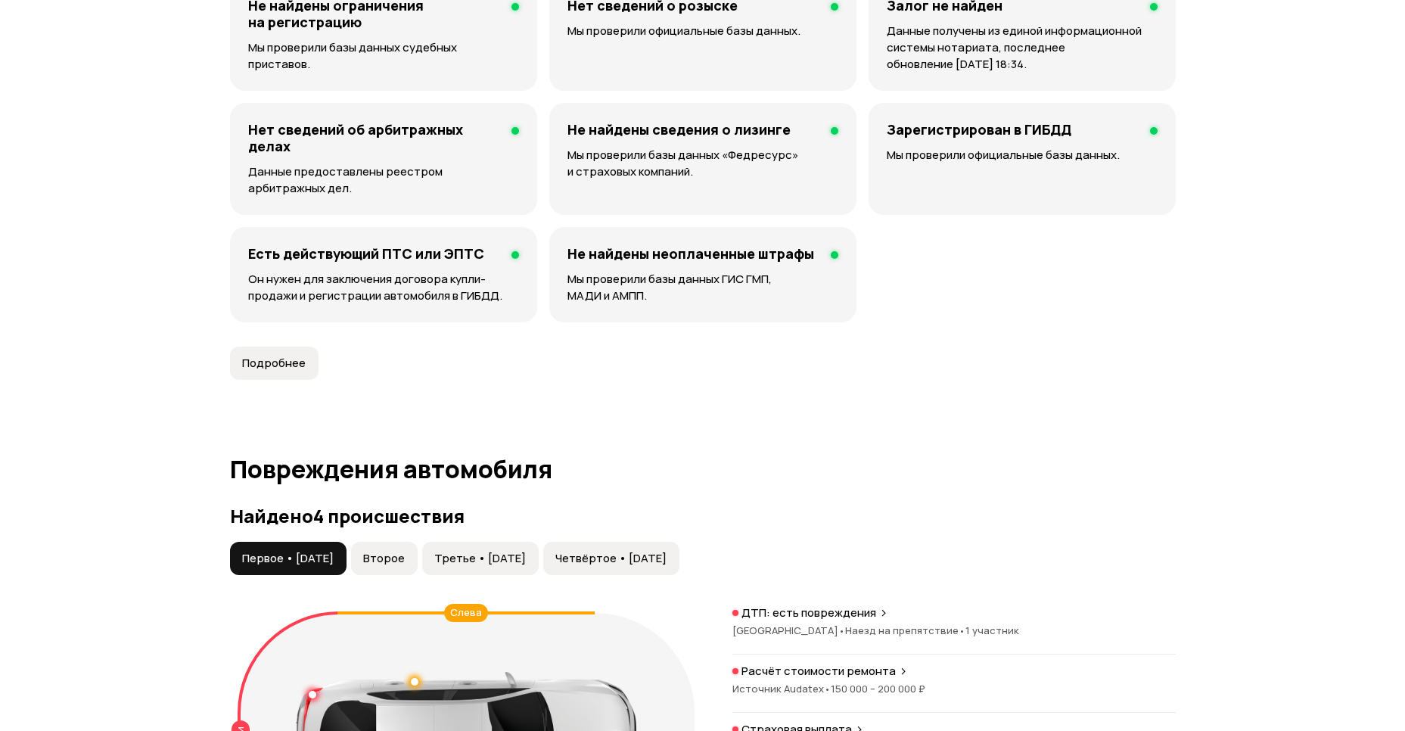
scroll to position [1097, 0]
